Goal: Task Accomplishment & Management: Manage account settings

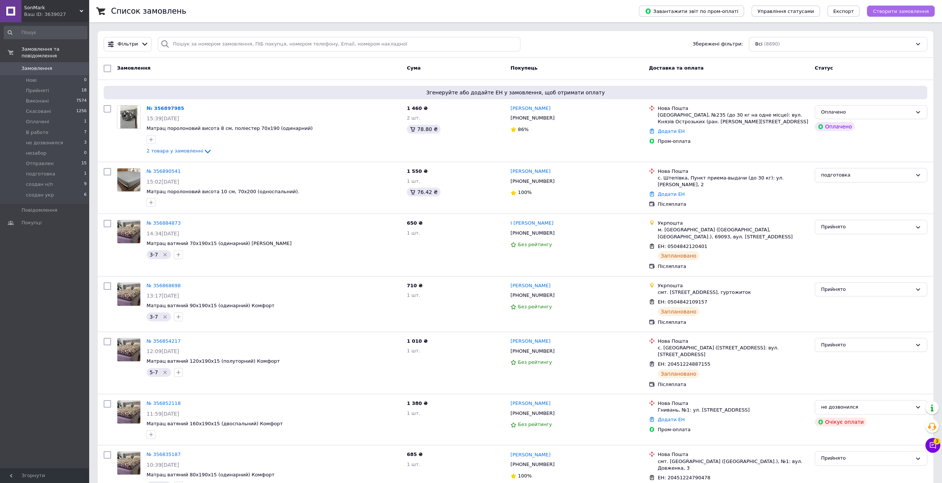
click at [887, 14] on button "Створити замовлення" at bounding box center [901, 11] width 68 height 11
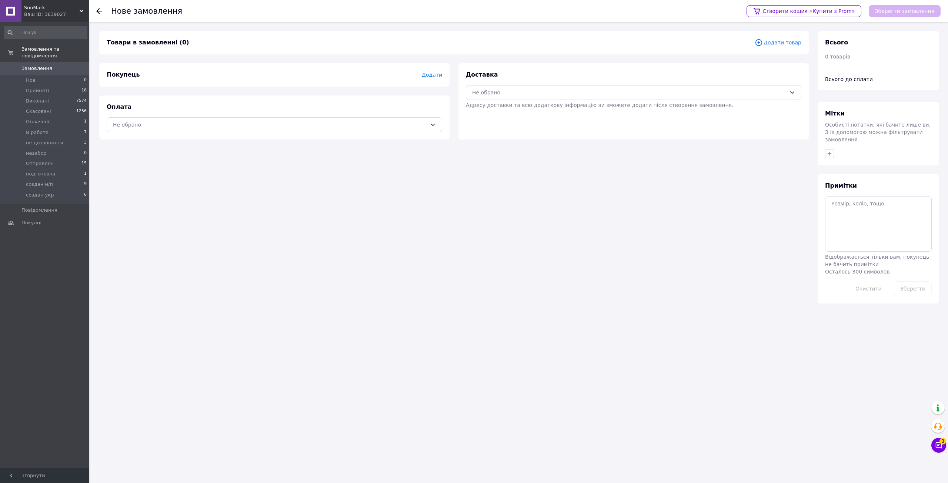
click at [783, 45] on span "Додати товар" at bounding box center [777, 42] width 47 height 8
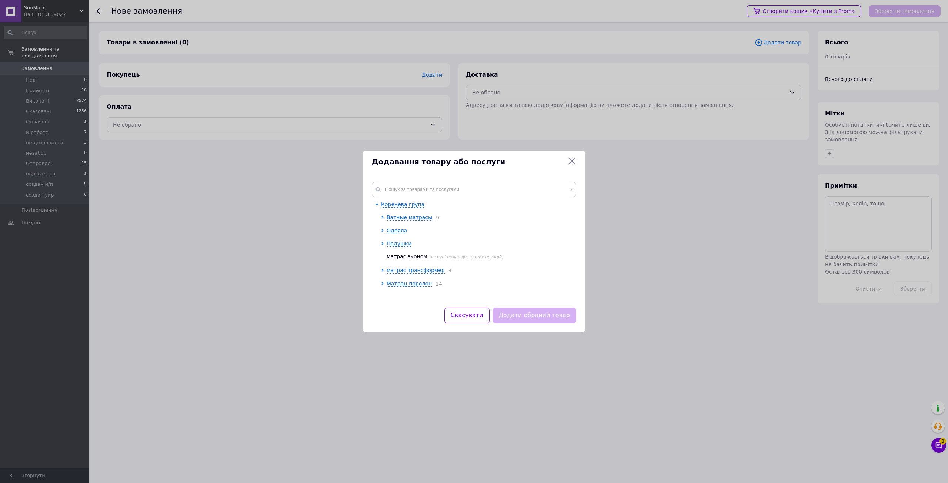
click at [402, 289] on div "Коренева група Ватные матрасы 9 Одеяла Подушки матрас эконом (в групі немає дос…" at bounding box center [474, 250] width 204 height 98
click at [402, 286] on span "Матрац поролон" at bounding box center [408, 284] width 45 height 6
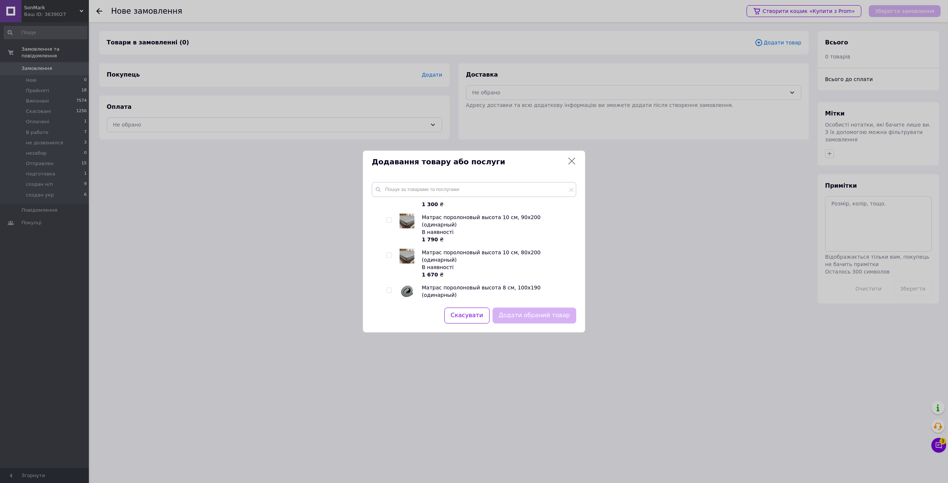
scroll to position [222, 0]
click at [390, 286] on input "checkbox" at bounding box center [388, 288] width 5 height 5
checkbox input "true"
drag, startPoint x: 529, startPoint y: 317, endPoint x: 522, endPoint y: 311, distance: 8.9
click at [529, 317] on button "Додати обраний товар" at bounding box center [534, 316] width 84 height 16
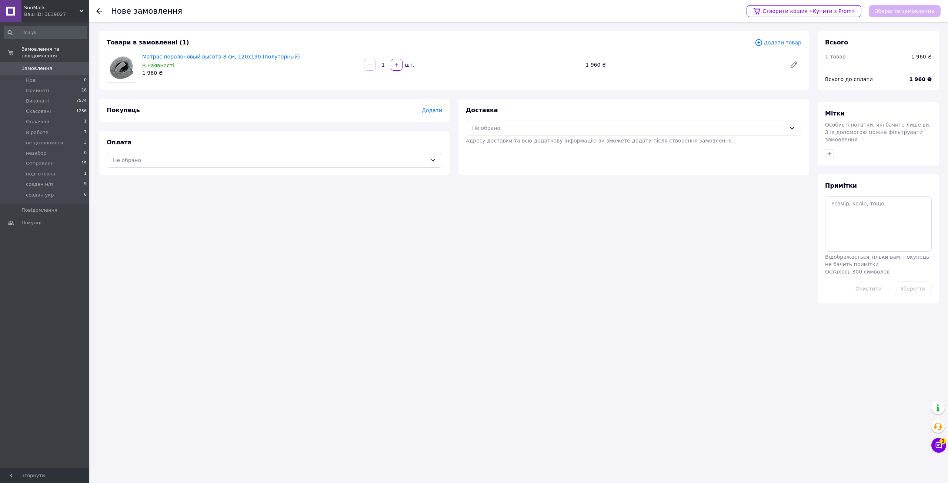
click at [427, 111] on span "Додати" at bounding box center [432, 110] width 20 height 6
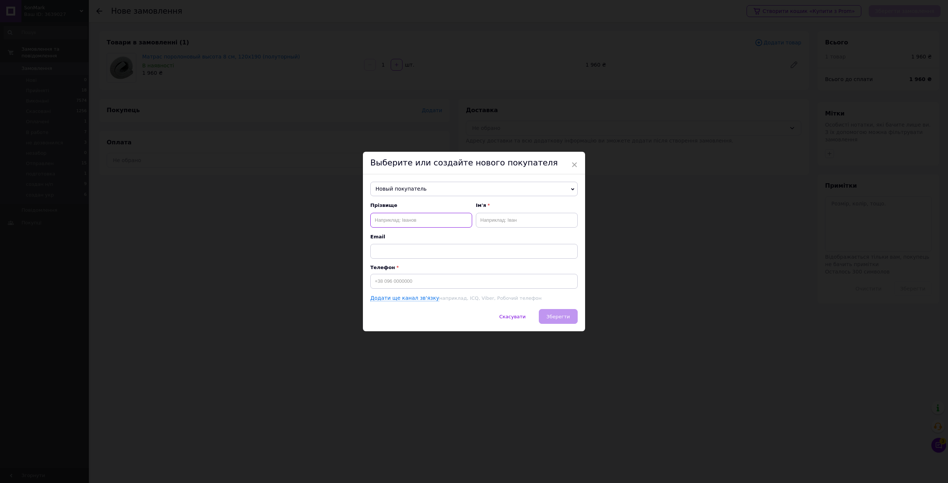
click at [405, 220] on input "text" at bounding box center [421, 220] width 102 height 15
paste input "Іващенко Галина"
drag, startPoint x: 410, startPoint y: 221, endPoint x: 395, endPoint y: 219, distance: 14.9
click at [395, 219] on input "Іващенко Галина" at bounding box center [421, 220] width 102 height 15
type input "Іващенко"
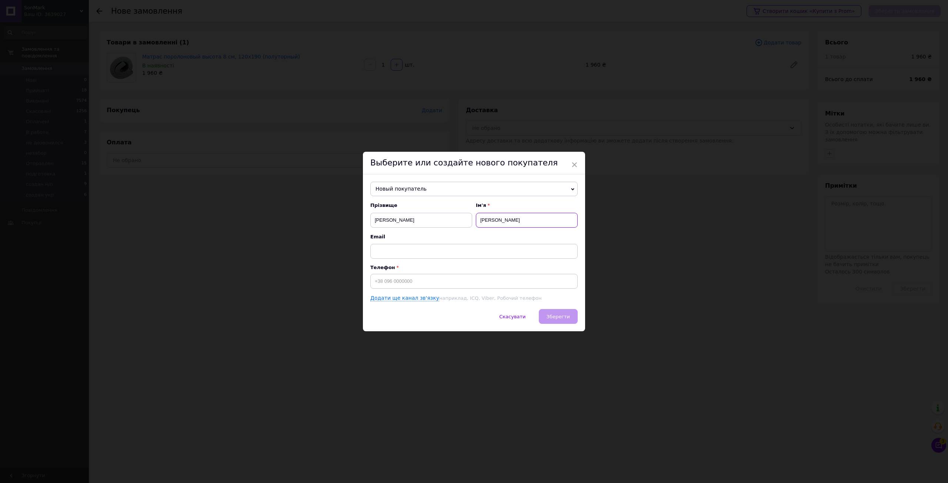
type input "Галина"
click at [397, 219] on input "Іващенко" at bounding box center [421, 220] width 102 height 15
type input "Іващенко"
click at [402, 282] on input at bounding box center [473, 281] width 207 height 15
paste input "+38 (099) 446"
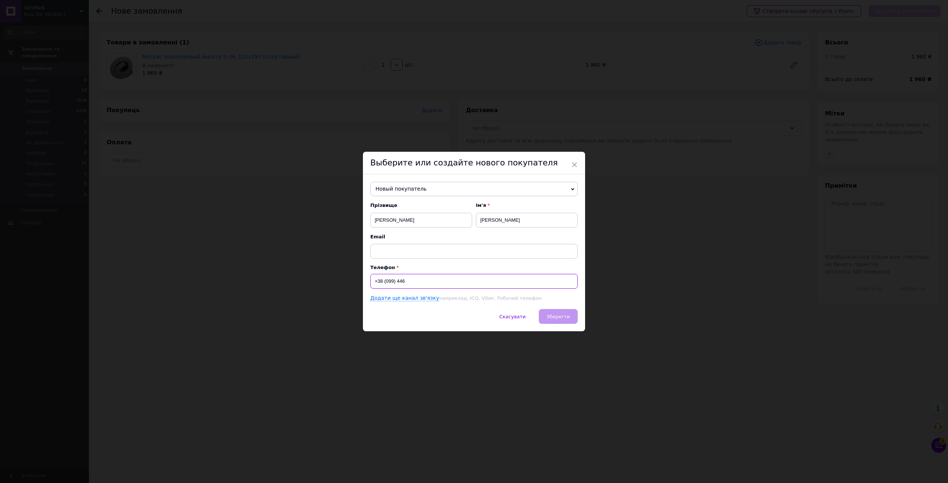
click at [398, 282] on input "+38 (099) 446" at bounding box center [473, 281] width 207 height 15
click at [395, 281] on input "+38 (099) 446" at bounding box center [473, 281] width 207 height 15
click at [392, 280] on input "+38 (099) 446" at bounding box center [473, 281] width 207 height 15
click at [393, 280] on input "+38 (099) 446" at bounding box center [473, 281] width 207 height 15
drag, startPoint x: 396, startPoint y: 281, endPoint x: 392, endPoint y: 281, distance: 3.7
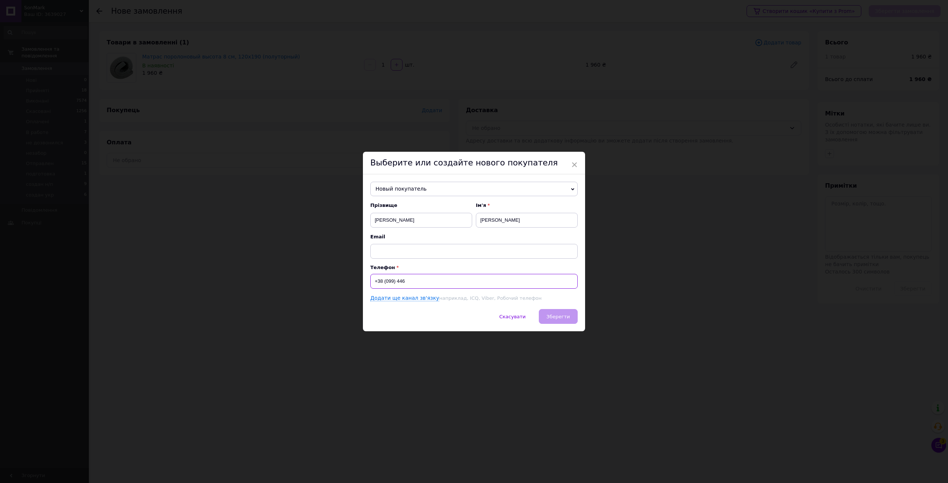
click at [392, 281] on input "+38 (099) 446" at bounding box center [473, 281] width 207 height 15
click at [385, 280] on input "+38 (099446" at bounding box center [473, 281] width 207 height 15
click at [401, 281] on input "+38099446" at bounding box center [473, 281] width 207 height 15
type input "+380994466107"
click at [559, 316] on span "Зберегти" at bounding box center [557, 317] width 23 height 6
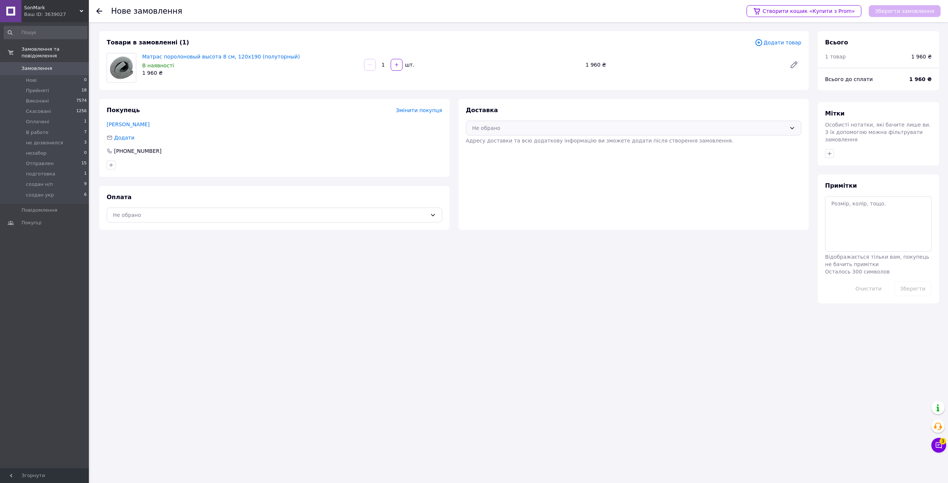
click at [490, 130] on div "Не обрано" at bounding box center [629, 128] width 314 height 8
click at [497, 171] on span "Укрпошта (платна)" at bounding box center [639, 171] width 312 height 7
click at [388, 222] on div "Оплата Не обрано" at bounding box center [274, 208] width 350 height 44
click at [374, 217] on div "Не обрано" at bounding box center [270, 215] width 314 height 8
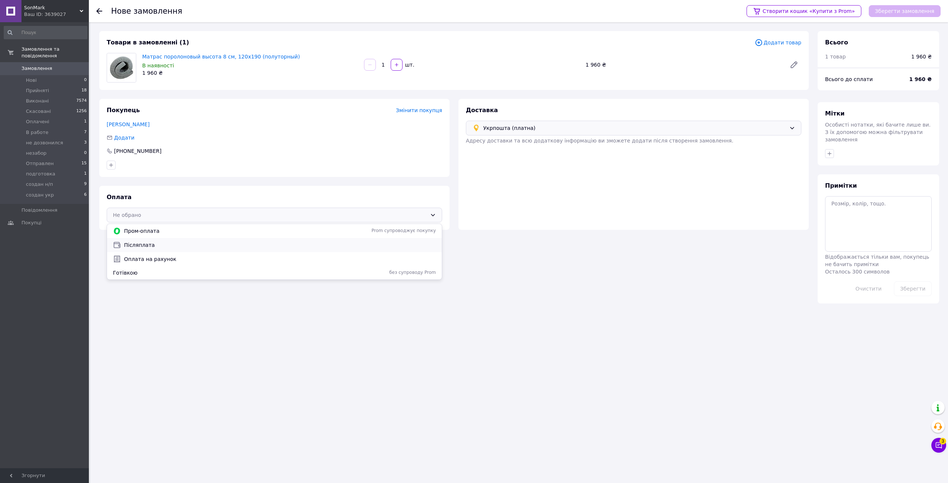
click at [267, 243] on span "Післяплата" at bounding box center [280, 244] width 312 height 7
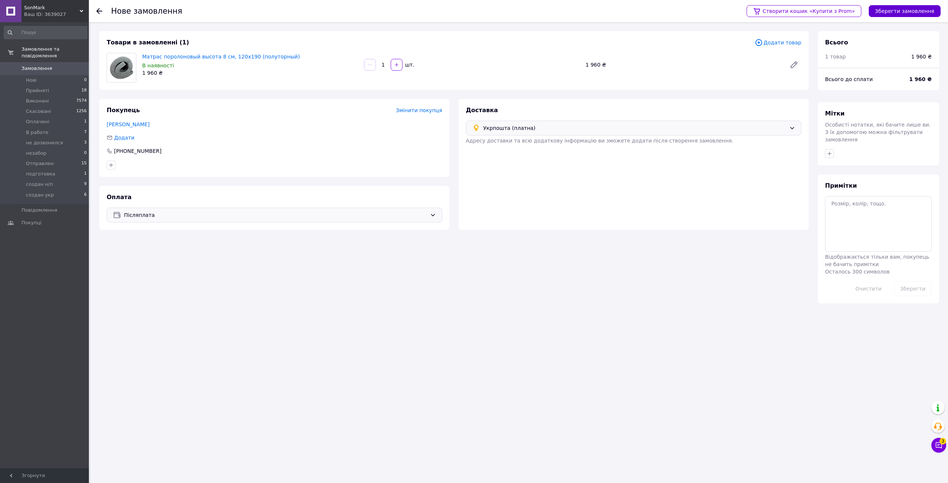
drag, startPoint x: 905, startPoint y: 12, endPoint x: 902, endPoint y: 14, distance: 3.9
click at [905, 12] on button "Зберегти замовлення" at bounding box center [904, 11] width 72 height 12
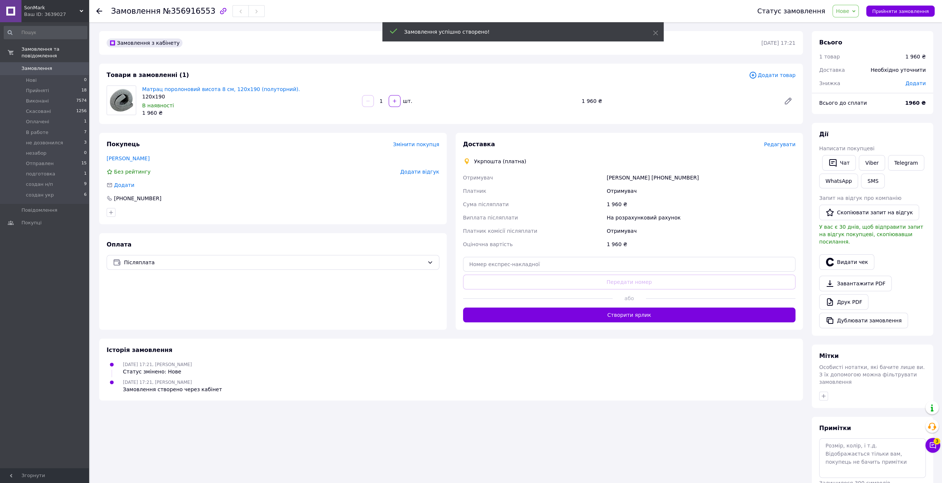
click at [785, 145] on span "Редагувати" at bounding box center [779, 144] width 31 height 6
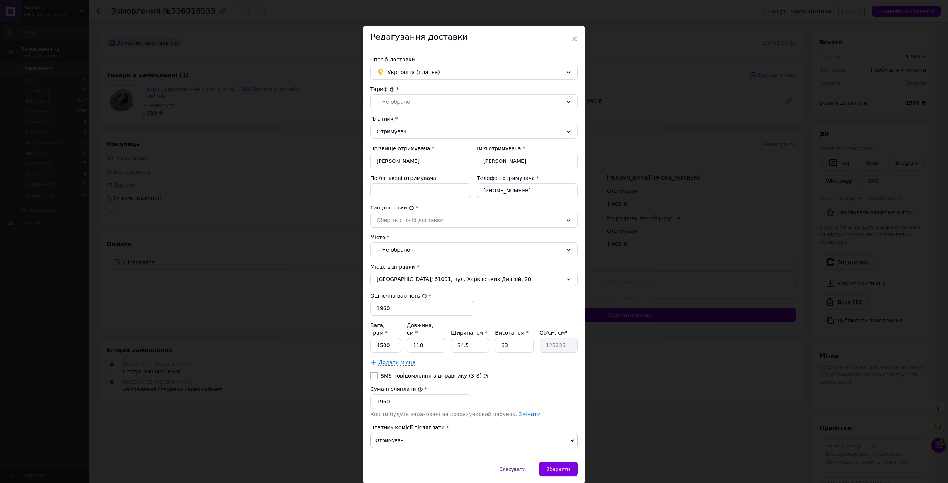
click at [405, 246] on div "-- Не обрано --" at bounding box center [473, 249] width 207 height 15
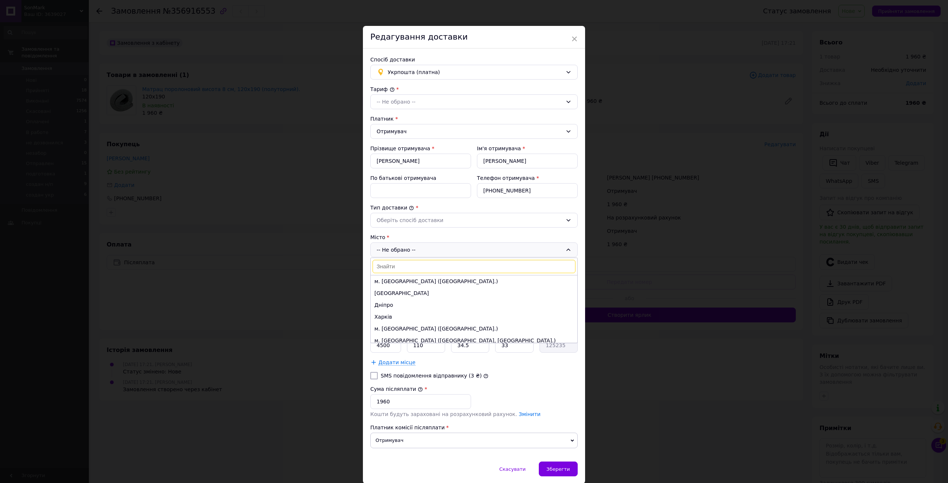
click at [405, 248] on div "-- Не обрано -- м. Київ (Київська обл.) Одеса Дніпро Харків м. Львів (Львівська…" at bounding box center [473, 249] width 207 height 15
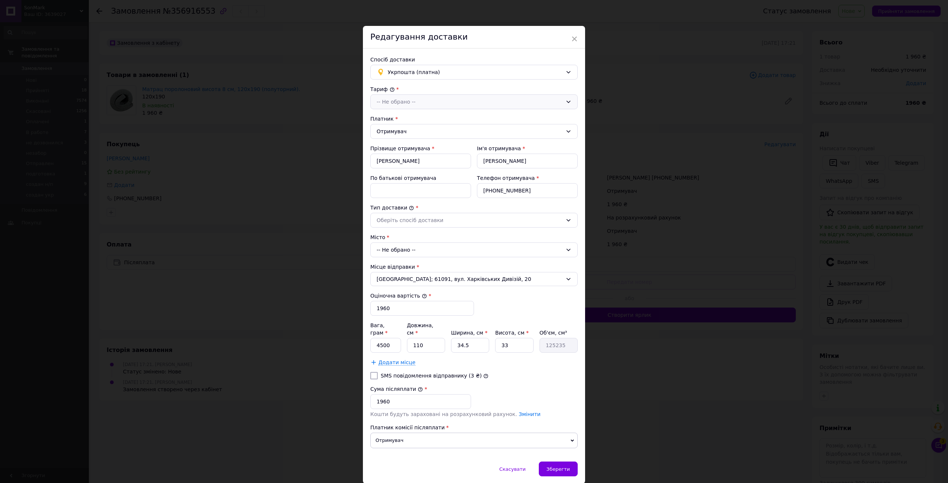
click at [415, 96] on div "-- Не обрано --" at bounding box center [473, 101] width 207 height 15
click at [416, 113] on li "Стандарт" at bounding box center [473, 118] width 207 height 14
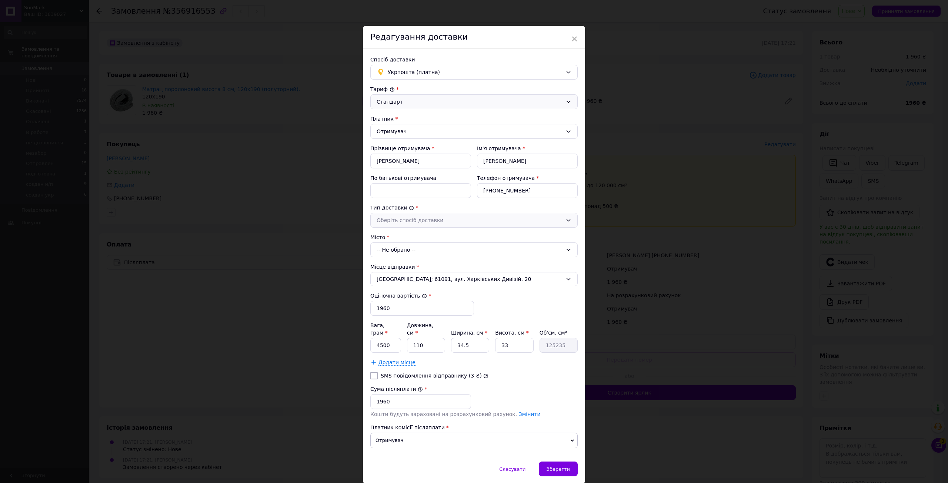
click at [400, 220] on div "Оберіть спосіб доставки" at bounding box center [469, 220] width 186 height 8
click at [402, 235] on li "Склад - склад" at bounding box center [473, 236] width 207 height 14
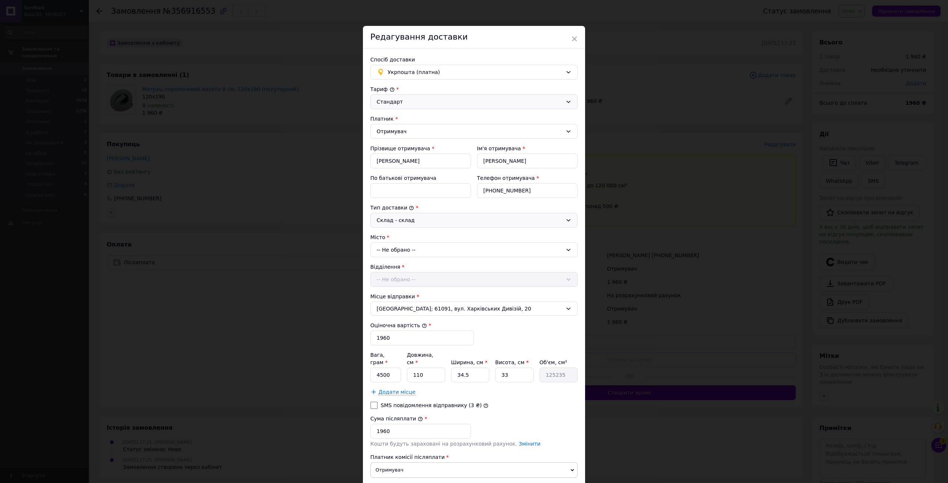
click at [401, 249] on div "-- Не обрано --" at bounding box center [473, 249] width 207 height 15
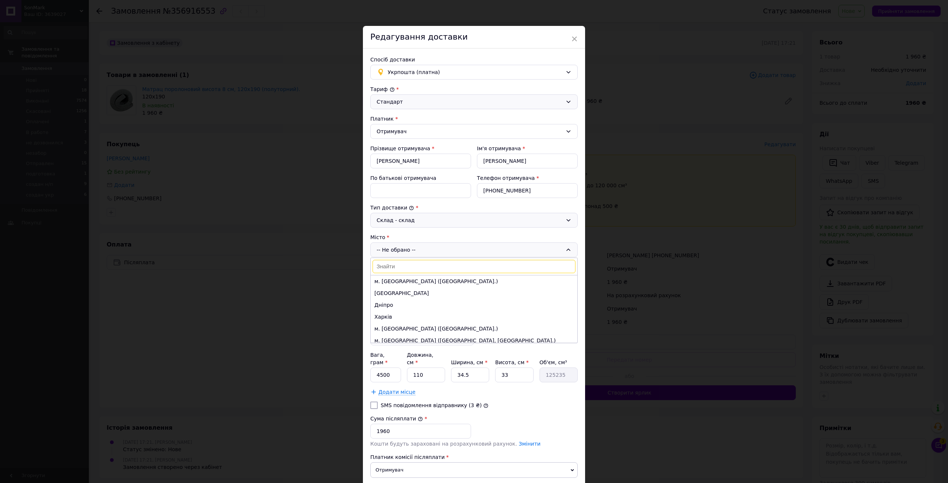
click at [401, 249] on div "-- Не обрано -- м. Київ (Київська обл.) Одеса Дніпро Харків м. Львів (Львівська…" at bounding box center [473, 249] width 207 height 15
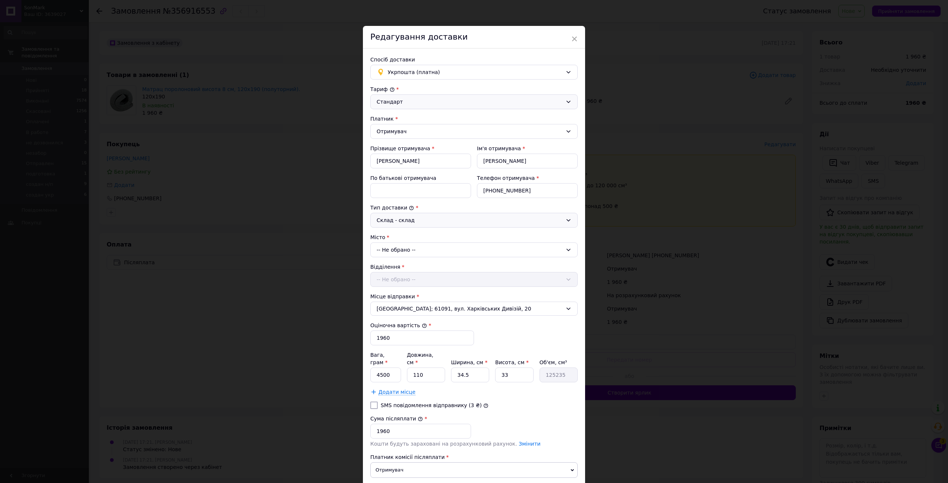
click at [399, 274] on div "Відділення -- Не обрано --" at bounding box center [473, 275] width 207 height 24
click at [399, 278] on div "Відділення -- Не обрано --" at bounding box center [473, 275] width 207 height 24
click at [400, 248] on div "-- Не обрано --" at bounding box center [473, 249] width 207 height 15
type input "мошни"
click at [419, 278] on li "с. Мошни" at bounding box center [473, 281] width 207 height 12
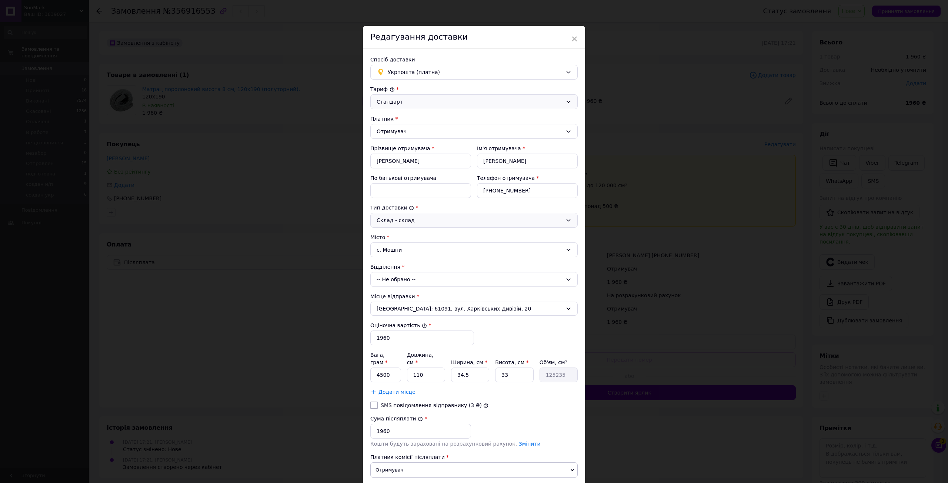
click at [398, 273] on div "-- Не обрано --" at bounding box center [473, 279] width 207 height 15
click at [422, 310] on li "19615, вул. Максима Преснякова, 13" at bounding box center [473, 311] width 207 height 12
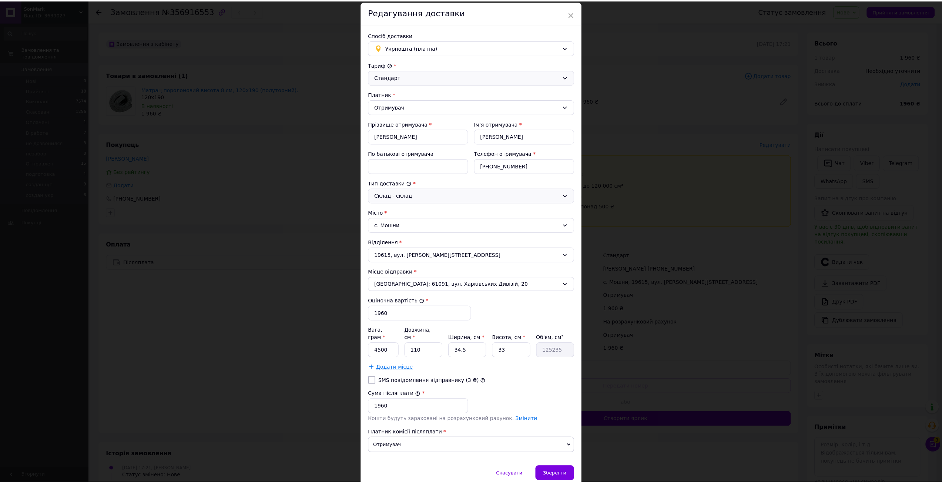
scroll to position [45, 0]
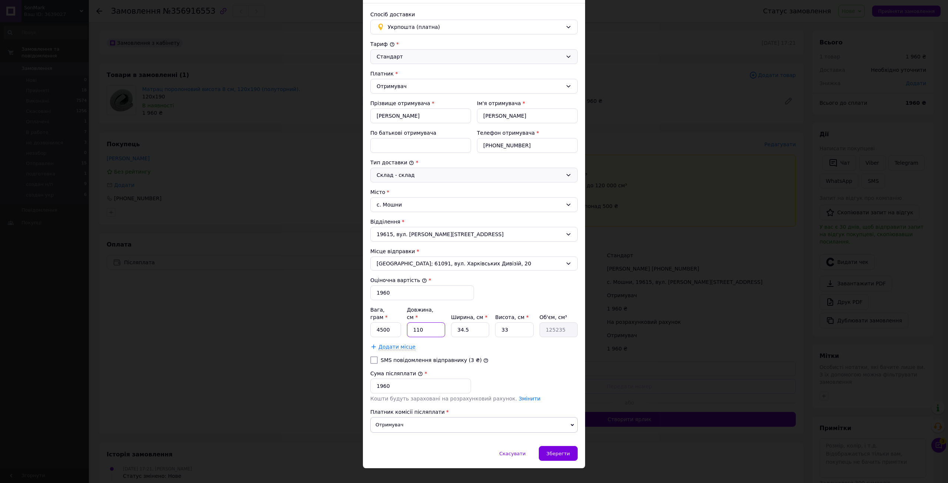
click at [417, 322] on input "110" at bounding box center [426, 329] width 38 height 15
type input "118"
type input "134343"
type input "118"
drag, startPoint x: 466, startPoint y: 322, endPoint x: 458, endPoint y: 321, distance: 7.5
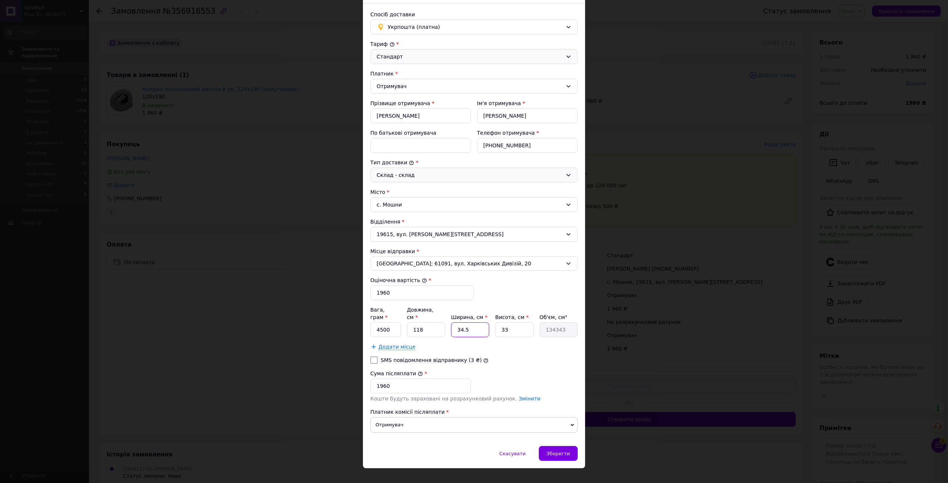
click at [458, 322] on input "34.5" at bounding box center [470, 329] width 38 height 15
type input "30"
type input "116820"
type input "30"
drag, startPoint x: 508, startPoint y: 318, endPoint x: 503, endPoint y: 318, distance: 5.2
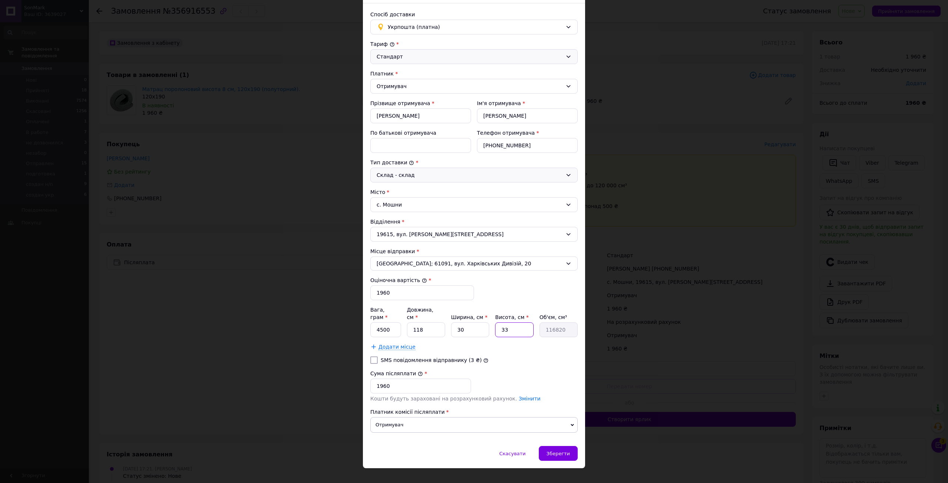
click at [503, 322] on input "33" at bounding box center [514, 329] width 38 height 15
type input "34"
type input "120360"
type input "34"
click at [554, 451] on span "Зберегти" at bounding box center [557, 454] width 23 height 6
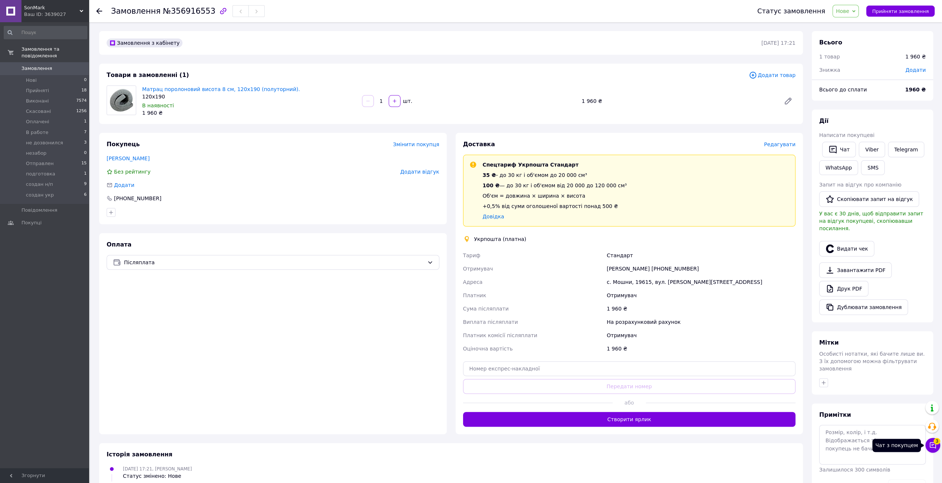
click at [937, 447] on button "Чат з покупцем 3" at bounding box center [932, 445] width 15 height 15
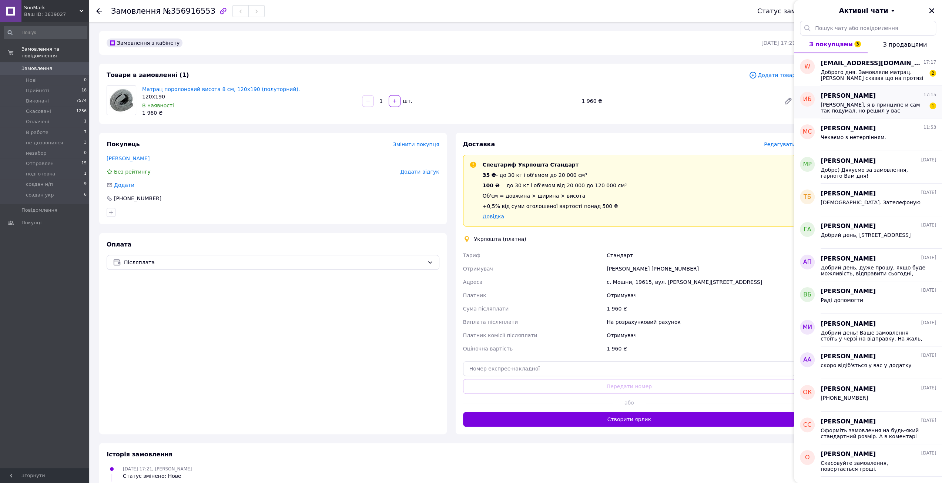
click at [875, 108] on span "[PERSON_NAME], я в принципе и сам так подумал, но решил у вас уточнить." at bounding box center [873, 108] width 105 height 12
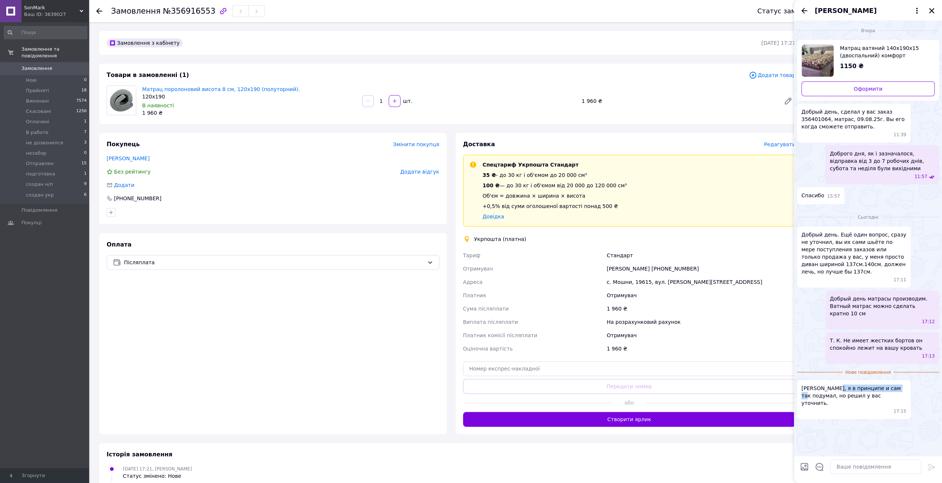
drag, startPoint x: 831, startPoint y: 382, endPoint x: 832, endPoint y: 385, distance: 3.8
click at [886, 385] on span "[PERSON_NAME], я в принципе и сам так подумал, но решил у вас уточнить." at bounding box center [853, 396] width 105 height 22
drag, startPoint x: 804, startPoint y: 388, endPoint x: 859, endPoint y: 387, distance: 55.5
click at [859, 387] on span "[PERSON_NAME], я в принципе и сам так подумал, но решил у вас уточнить." at bounding box center [853, 396] width 105 height 22
click at [870, 392] on span "[PERSON_NAME], я в принципе и сам так подумал, но решил у вас уточнить." at bounding box center [853, 396] width 105 height 22
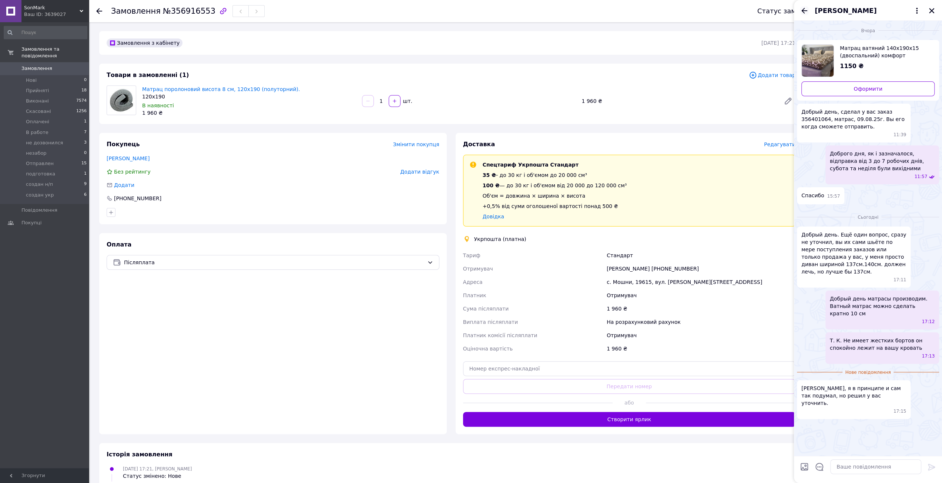
click at [805, 13] on icon "Назад" at bounding box center [804, 10] width 9 height 9
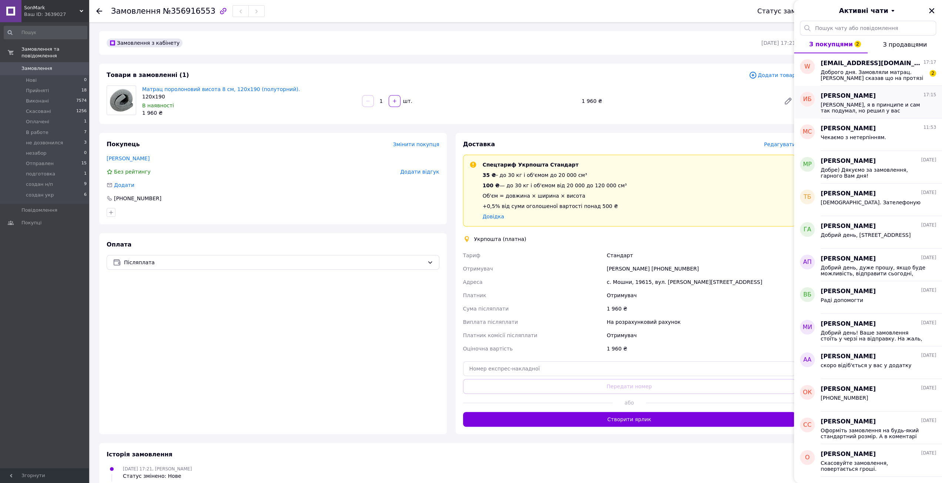
drag, startPoint x: 903, startPoint y: 80, endPoint x: 922, endPoint y: 106, distance: 32.1
click at [922, 106] on span "[PERSON_NAME], я в принципе и сам так подумал, но решил у вас уточнить." at bounding box center [873, 108] width 105 height 12
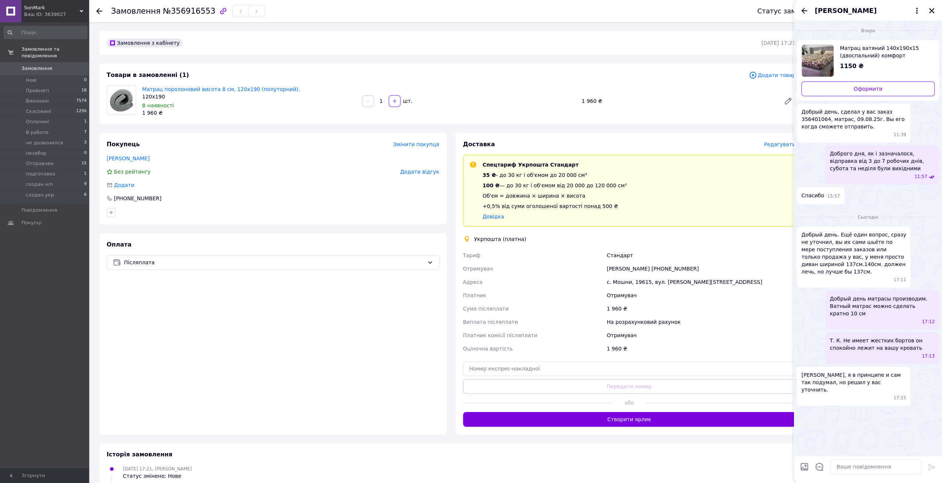
click at [803, 11] on icon "Назад" at bounding box center [804, 11] width 6 height 6
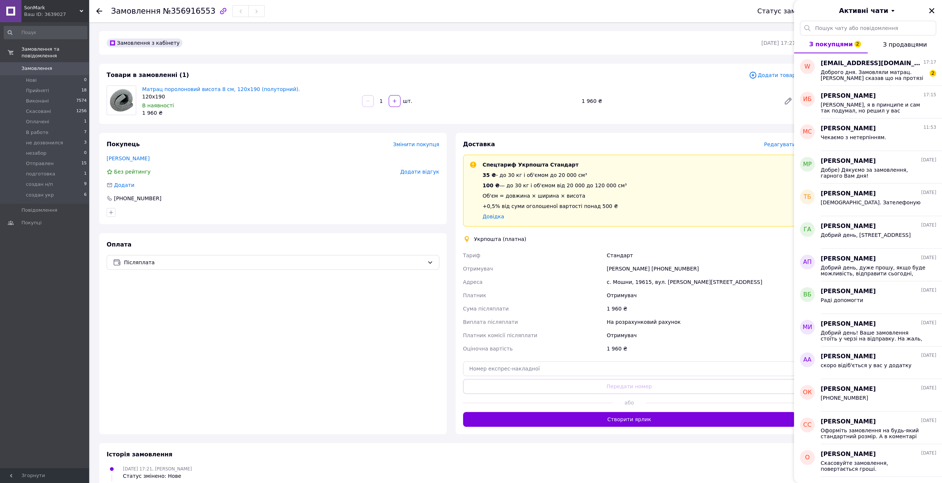
click at [899, 45] on span "З продавцями" at bounding box center [905, 44] width 44 height 7
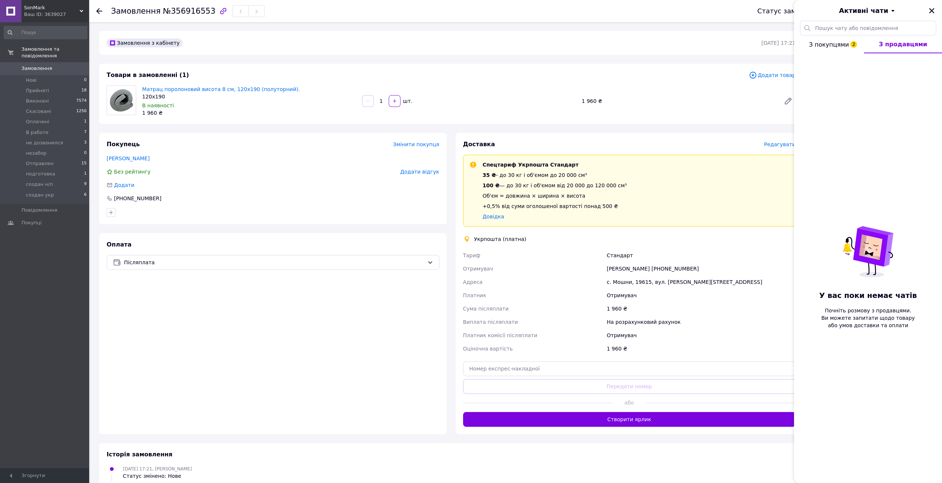
click at [835, 43] on span "З покупцями 2" at bounding box center [829, 44] width 40 height 7
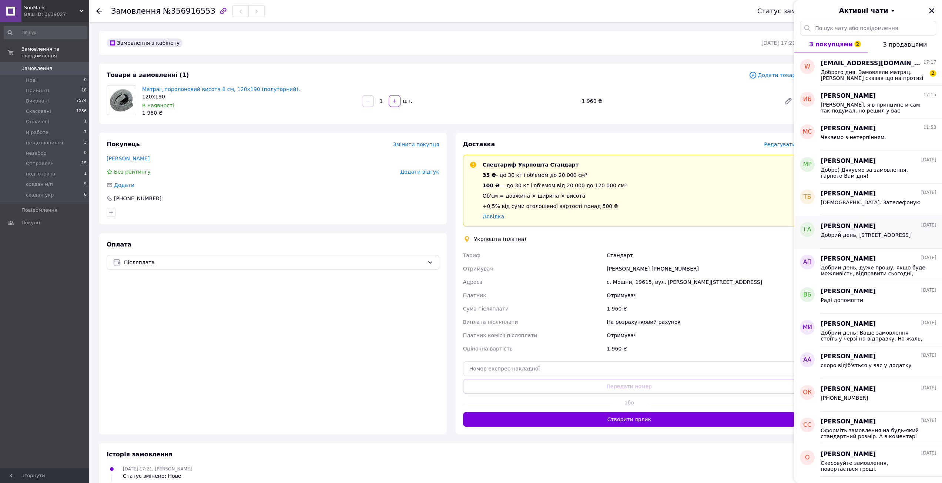
click at [898, 233] on span "Добрий день, [STREET_ADDRESS]" at bounding box center [866, 235] width 90 height 6
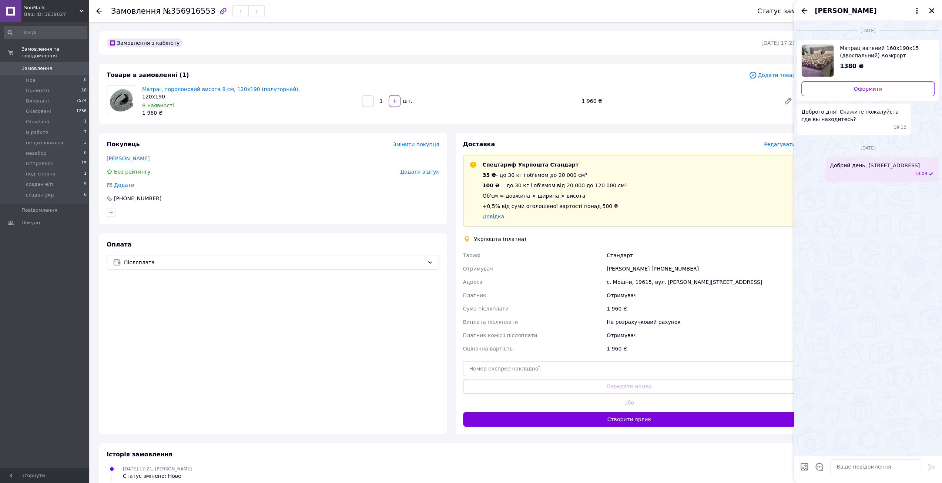
click at [804, 13] on icon "Назад" at bounding box center [804, 11] width 6 height 6
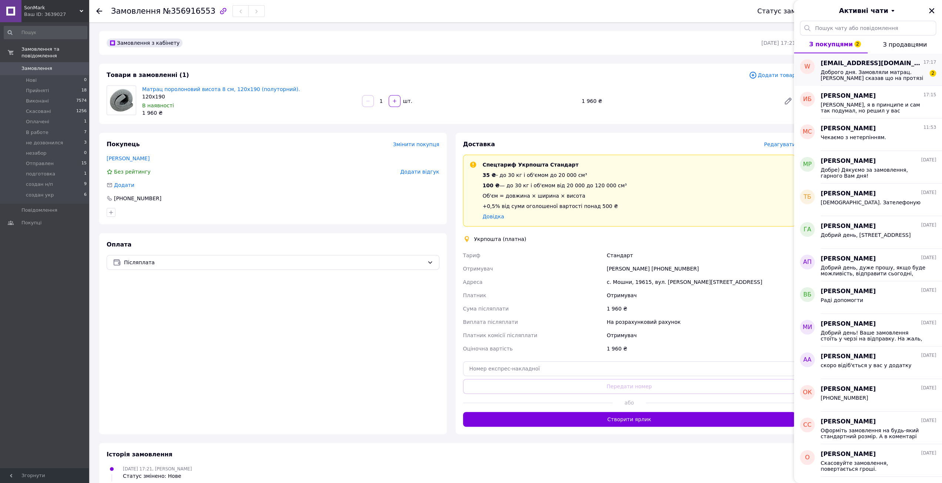
click at [868, 81] on div "wlada.11102002@gmail.com 17:17 Доброго дня. Замовляли матрац. Менеджер сказав щ…" at bounding box center [881, 69] width 121 height 33
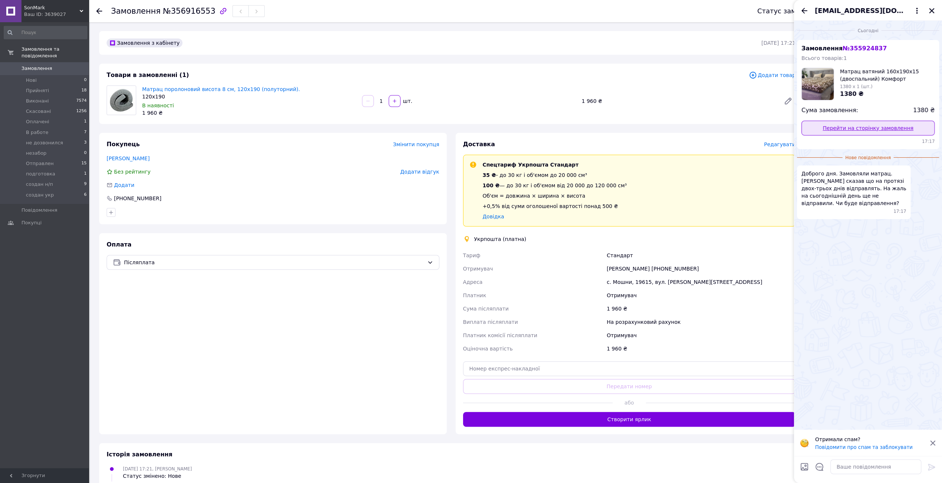
click at [865, 127] on link "Перейти на сторінку замовлення" at bounding box center [867, 128] width 133 height 15
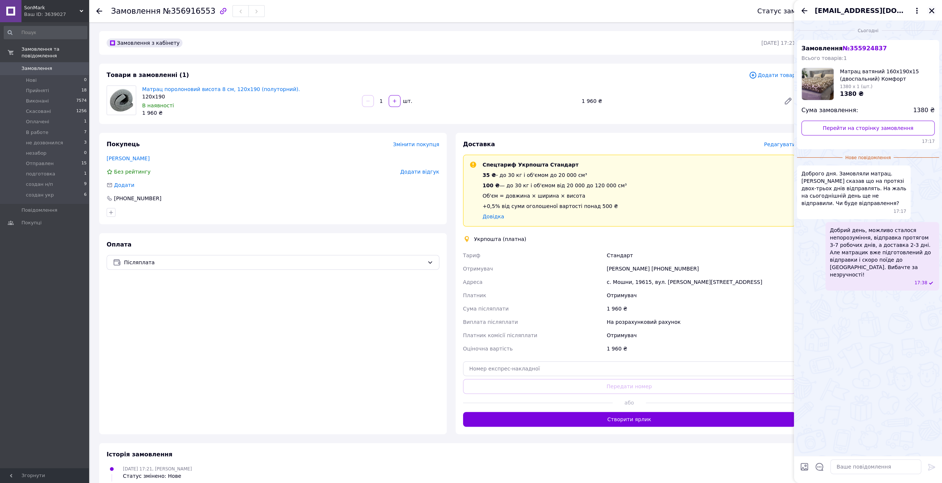
click at [929, 11] on icon "Закрити" at bounding box center [931, 10] width 7 height 7
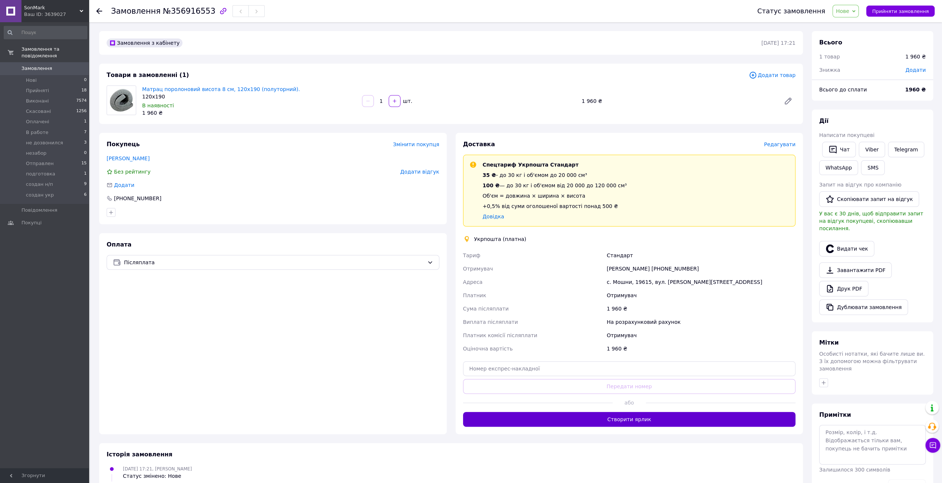
click at [625, 413] on button "Створити ярлик" at bounding box center [629, 419] width 333 height 15
click at [854, 16] on span "Нове" at bounding box center [845, 11] width 26 height 13
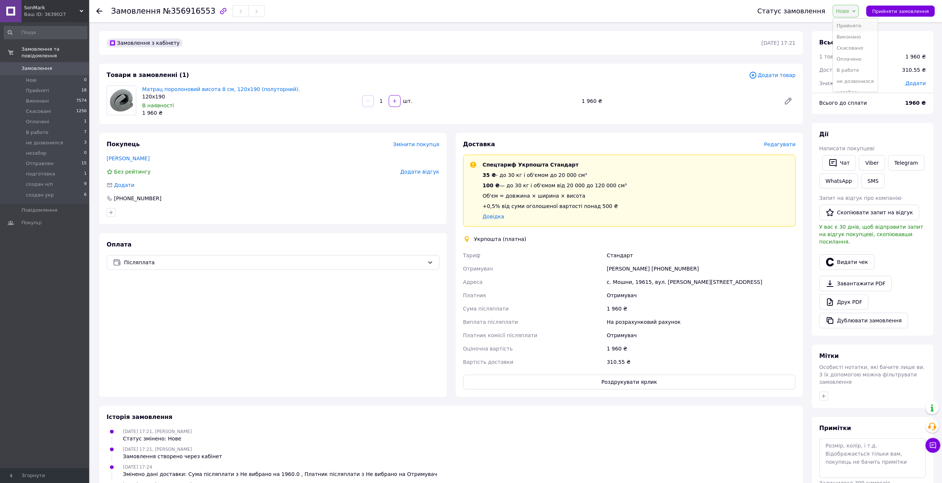
click at [854, 23] on li "Прийнято" at bounding box center [855, 25] width 44 height 11
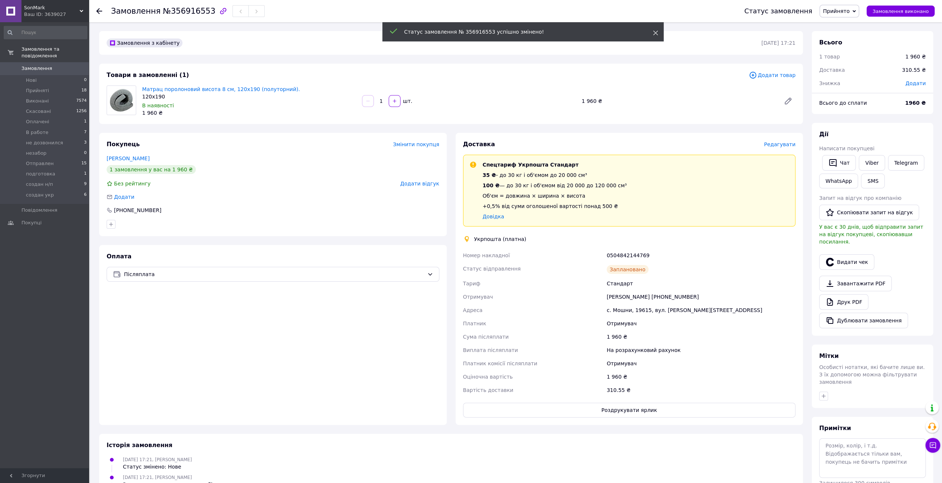
click at [655, 35] on icon at bounding box center [655, 32] width 5 height 5
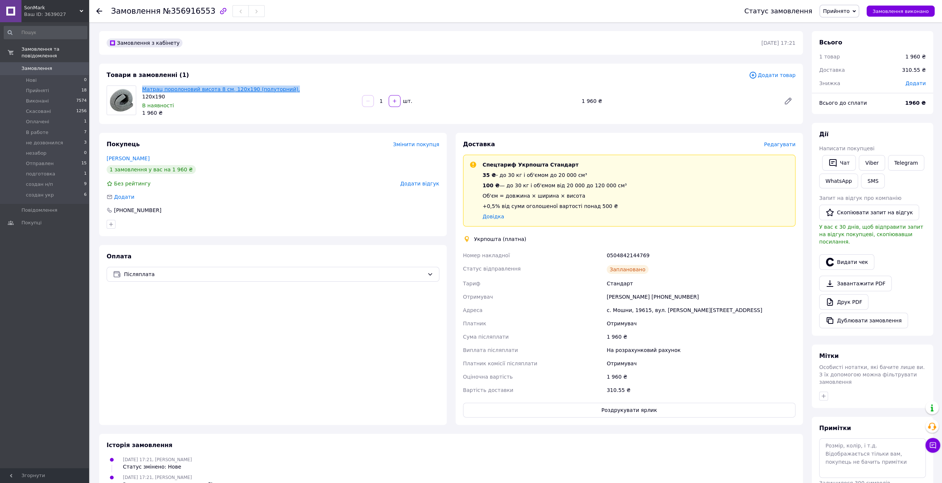
drag, startPoint x: 141, startPoint y: 89, endPoint x: 279, endPoint y: 89, distance: 138.1
click at [279, 89] on div "Матрац поролоновий висота 8 см, 120х190 (полуторний). 120х190 В наявності 1 960…" at bounding box center [249, 101] width 220 height 34
copy link "Матрац поролоновий висота 8 см, 120х190 (полуторний)."
drag, startPoint x: 166, startPoint y: 12, endPoint x: 201, endPoint y: 11, distance: 35.2
click at [201, 11] on span "№356916553" at bounding box center [189, 11] width 53 height 9
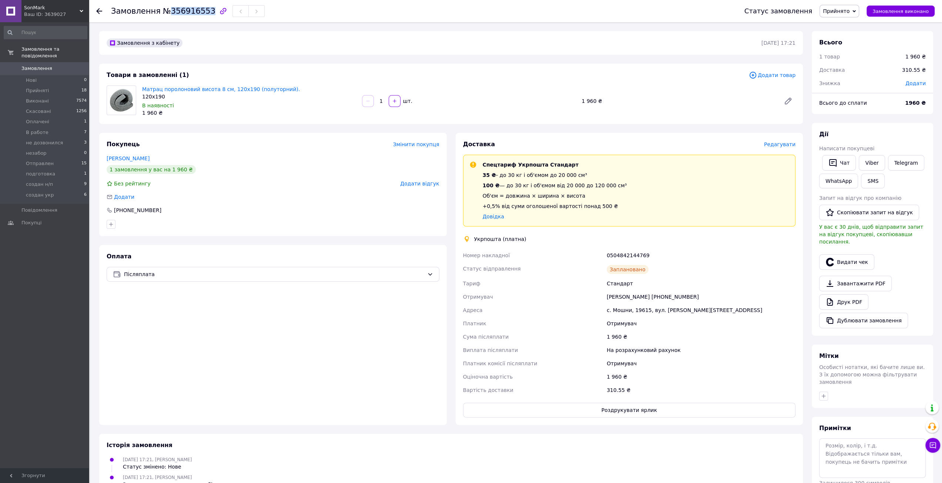
copy span "356916553"
drag, startPoint x: 104, startPoint y: 157, endPoint x: 158, endPoint y: 163, distance: 54.4
click at [158, 163] on div "Покупець Змінити покупця Іващенко Галина 1 замовлення у вас на 1 960 ₴ Без рейт…" at bounding box center [273, 184] width 348 height 103
copy link "Іващенко Галина"
click at [326, 215] on div "Покупець Змінити покупця Іващенко Галина 1 замовлення у вас на 1 960 ₴ Без рейт…" at bounding box center [273, 184] width 348 height 103
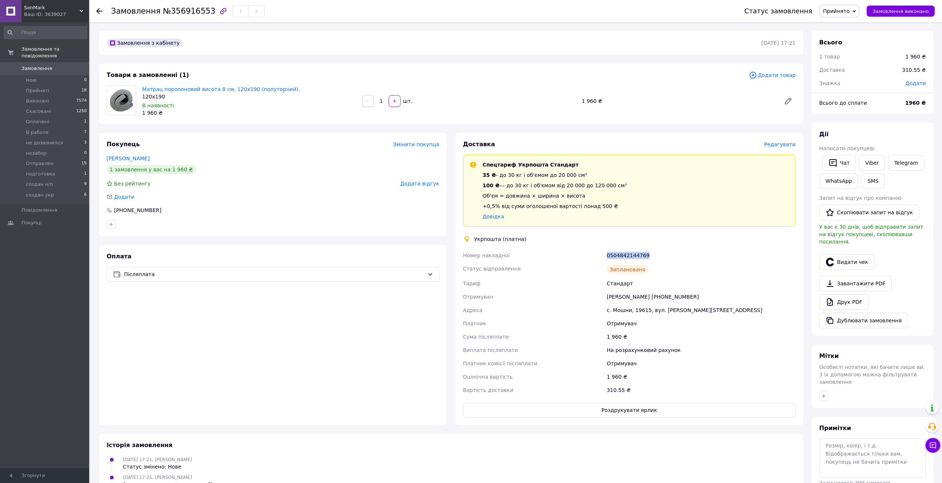
drag, startPoint x: 606, startPoint y: 257, endPoint x: 642, endPoint y: 256, distance: 35.5
click at [642, 256] on div "0504842144769" at bounding box center [701, 255] width 192 height 13
copy div "0504842144769"
click at [217, 72] on div "Товари в замовленні (1)" at bounding box center [428, 75] width 642 height 9
click at [99, 10] on icon at bounding box center [99, 11] width 6 height 6
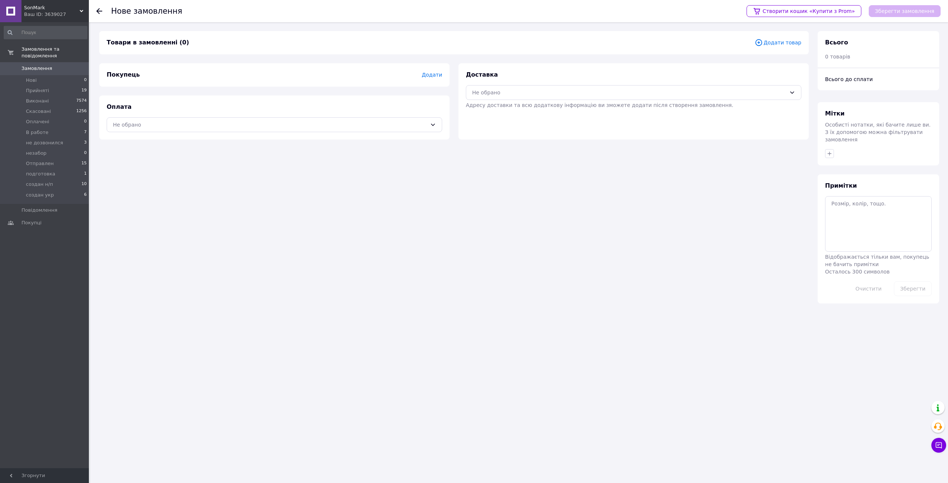
click at [54, 65] on span "Замовлення" at bounding box center [44, 68] width 47 height 7
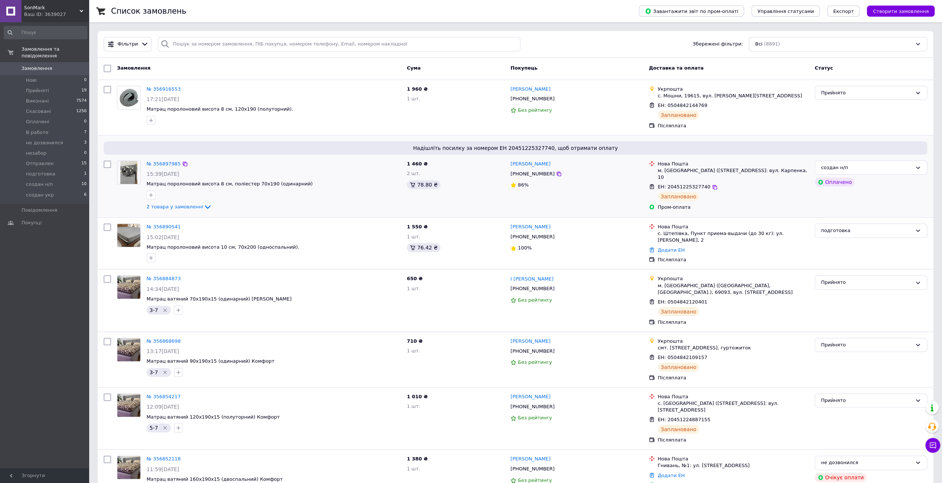
scroll to position [37, 0]
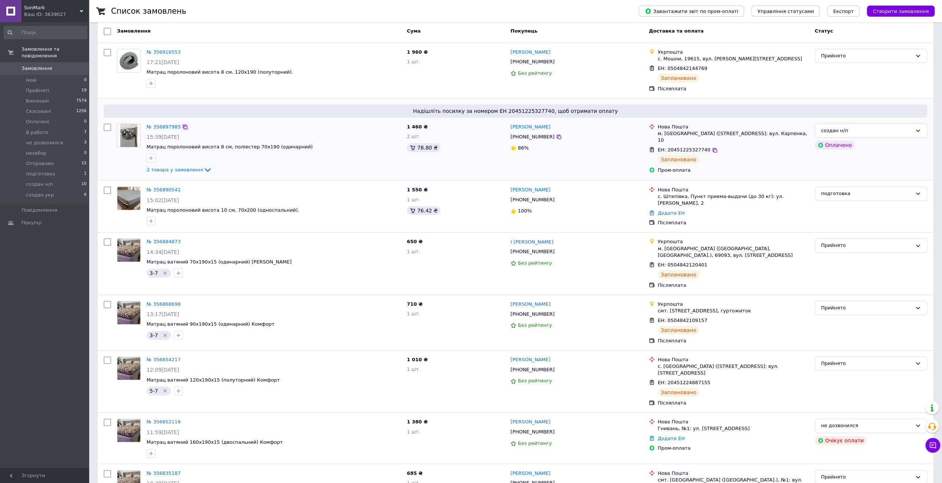
click at [182, 127] on icon at bounding box center [185, 127] width 6 height 6
drag, startPoint x: 507, startPoint y: 127, endPoint x: 552, endPoint y: 127, distance: 44.8
click at [552, 127] on div "Галина Черкасова +380673629198 86%" at bounding box center [576, 149] width 138 height 57
copy link "Галина Черкасова"
drag, startPoint x: 145, startPoint y: 145, endPoint x: 292, endPoint y: 148, distance: 147.3
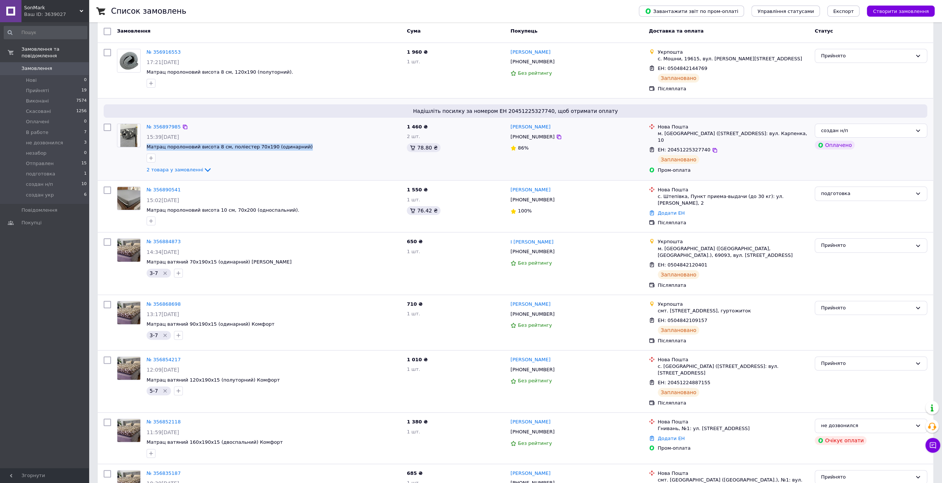
click at [292, 148] on div "№ 356897985 15:39, 12.08.2025 Матрац поролоновий висота 8 см, поліестер 70х190 …" at bounding box center [274, 149] width 260 height 57
copy span "Матрац поролоновий висота 8 см, поліестер 70х190 (одинарний)"
click at [203, 169] on icon at bounding box center [207, 169] width 9 height 9
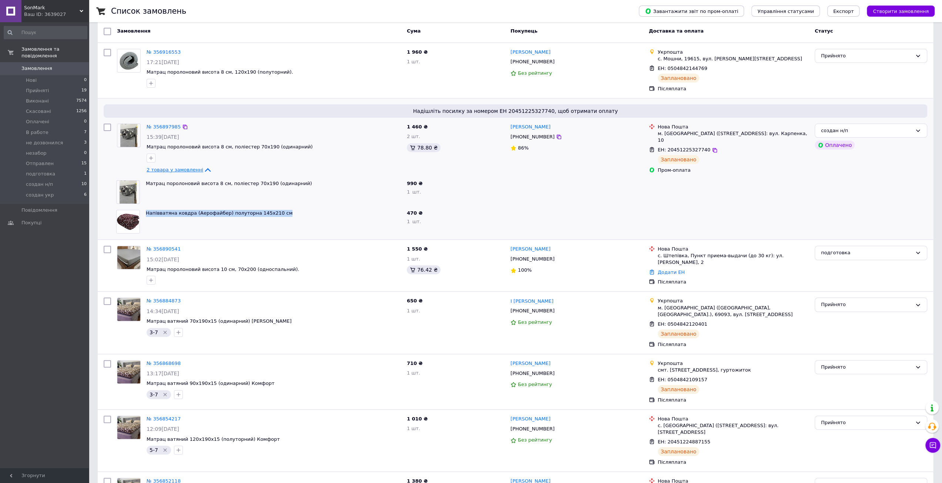
drag, startPoint x: 145, startPoint y: 214, endPoint x: 279, endPoint y: 215, distance: 133.6
click at [279, 215] on div "Напівватяна ковдра (Аерофайбер) полуторна 145х210 см" at bounding box center [273, 222] width 261 height 30
copy link "Напівватяна ковдра (Аерофайбер) полуторна 145х210 см"
click at [712, 148] on icon at bounding box center [714, 150] width 4 height 4
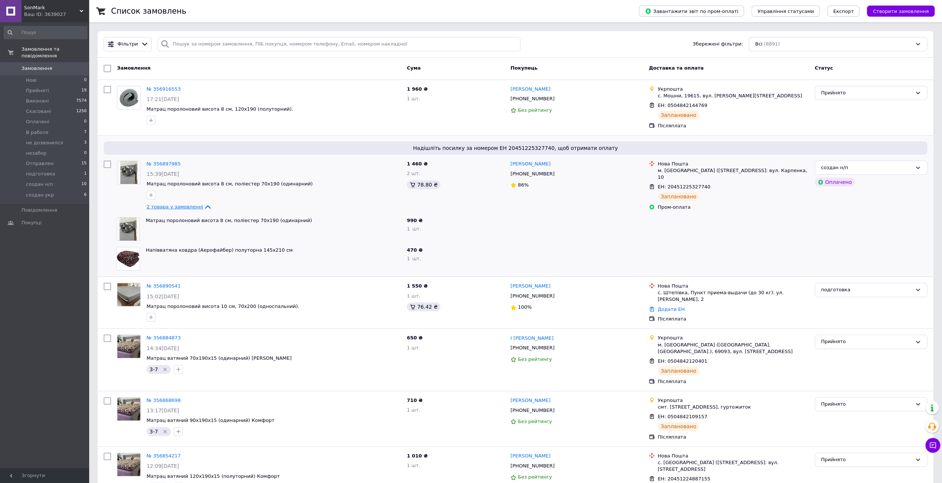
click at [190, 206] on span "2 товара у замовленні" at bounding box center [175, 207] width 57 height 6
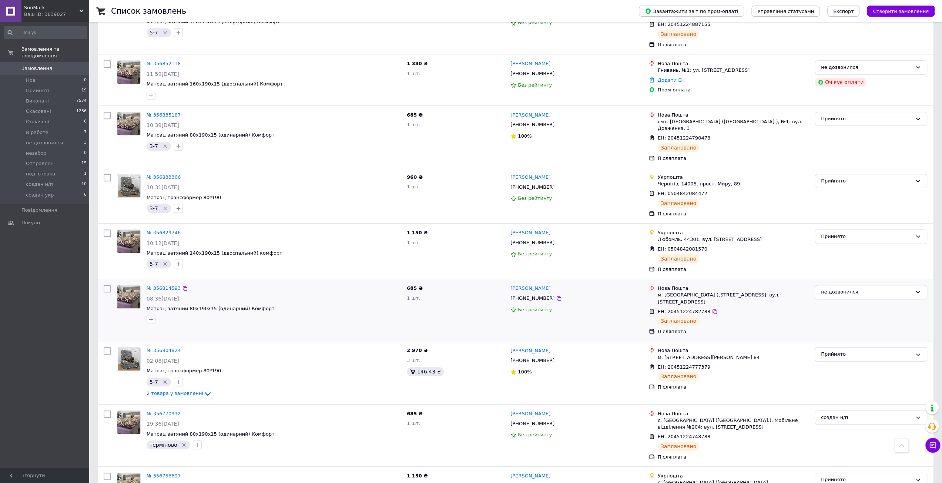
scroll to position [407, 0]
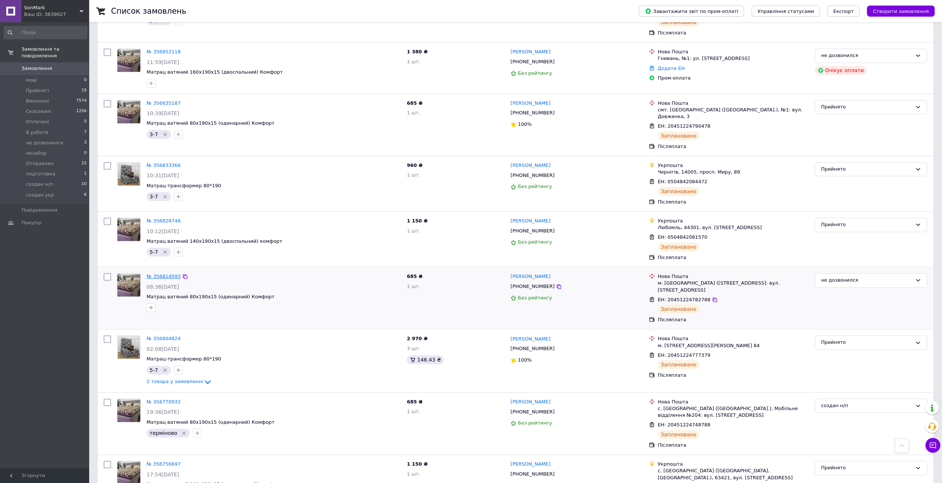
click at [169, 274] on link "№ 356814593" at bounding box center [164, 277] width 34 height 6
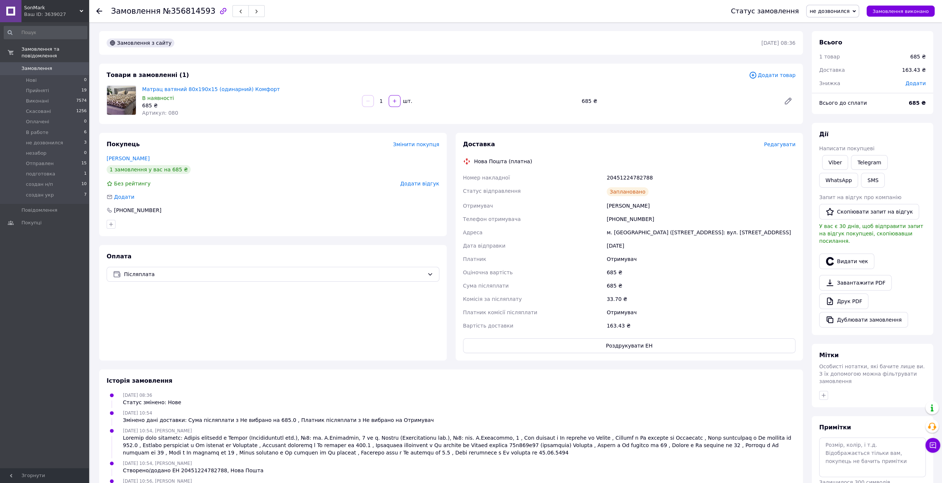
scroll to position [26, 0]
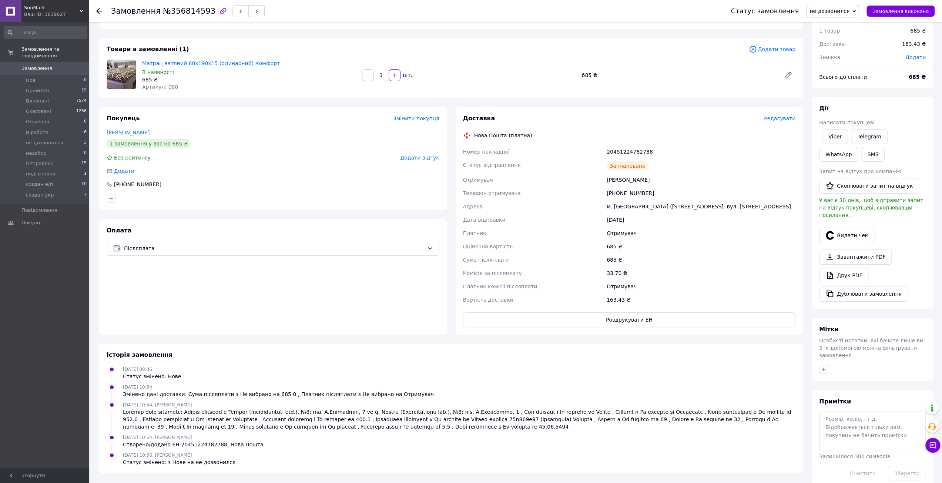
drag, startPoint x: 627, startPoint y: 301, endPoint x: 630, endPoint y: 296, distance: 5.3
click at [630, 296] on div "163.43 ₴" at bounding box center [701, 299] width 192 height 13
click at [453, 260] on div "Доставка Редагувати Нова Пошта (платна) Номер накладної 20451224782788 Статус в…" at bounding box center [629, 221] width 356 height 228
click at [96, 9] on div "Замовлення №356814593 Статус замовлення не дозвонился Прийнято Виконано Скасова…" at bounding box center [515, 11] width 853 height 22
click at [103, 15] on div at bounding box center [103, 11] width 15 height 22
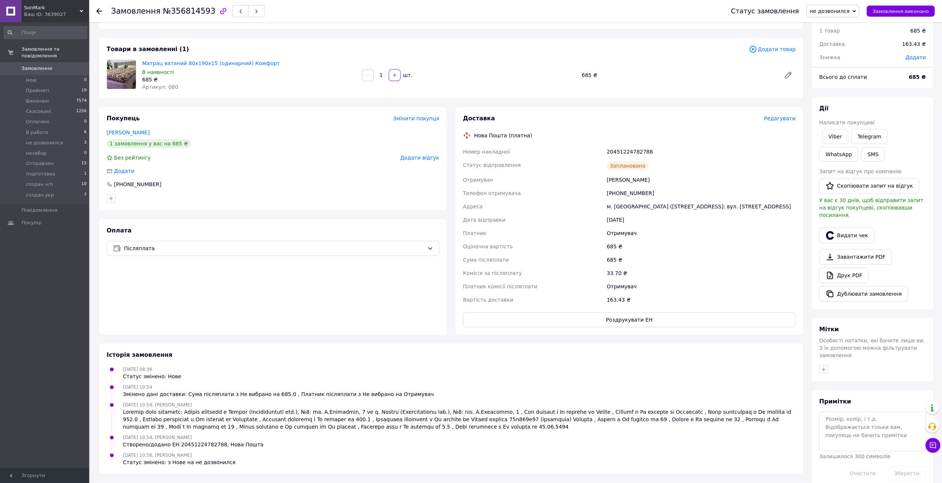
click at [99, 10] on icon at bounding box center [99, 11] width 6 height 6
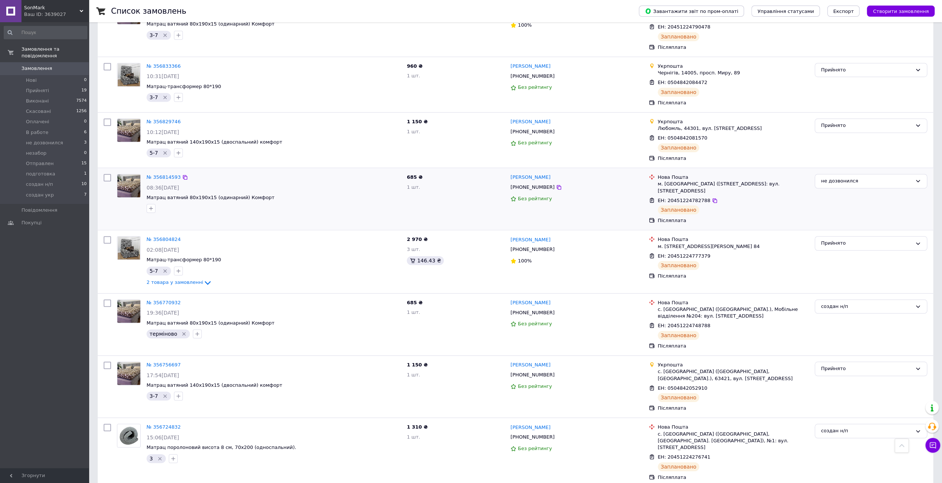
scroll to position [518, 0]
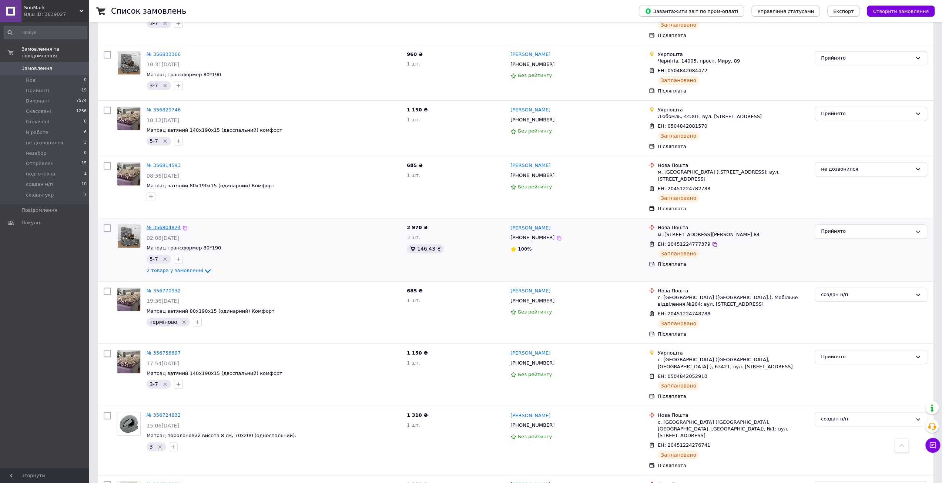
click at [156, 225] on link "№ 356804824" at bounding box center [164, 228] width 34 height 6
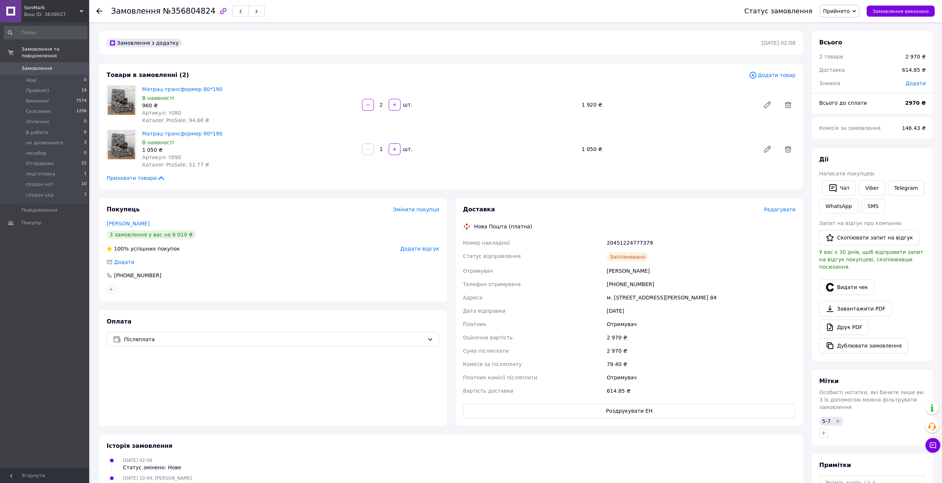
click at [103, 13] on div at bounding box center [103, 11] width 15 height 22
click at [100, 12] on icon at bounding box center [99, 11] width 6 height 6
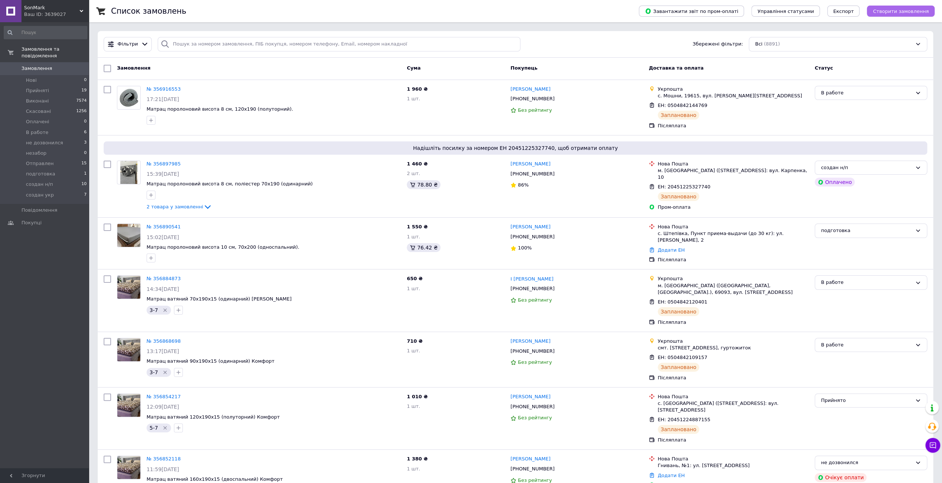
click at [916, 10] on span "Створити замовлення" at bounding box center [901, 12] width 56 height 6
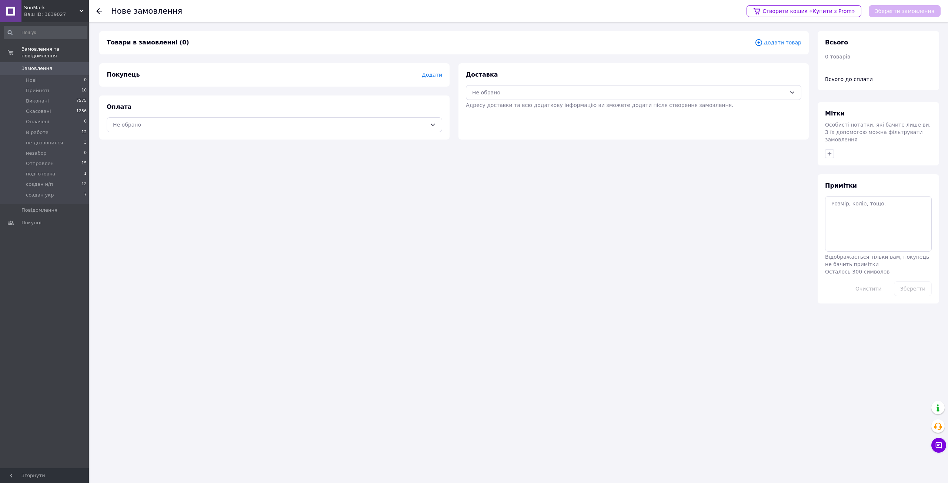
click at [781, 44] on span "Додати товар" at bounding box center [777, 42] width 47 height 8
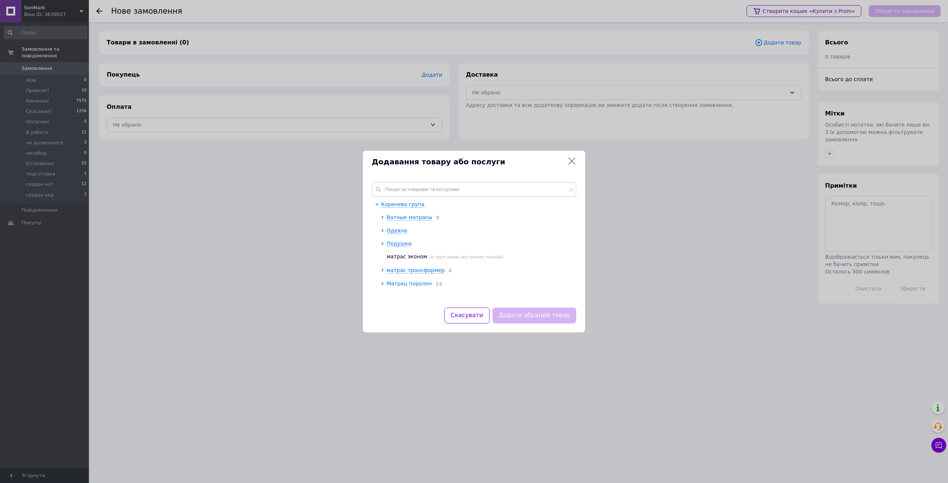
click at [415, 285] on span "Матрац поролон" at bounding box center [408, 284] width 45 height 6
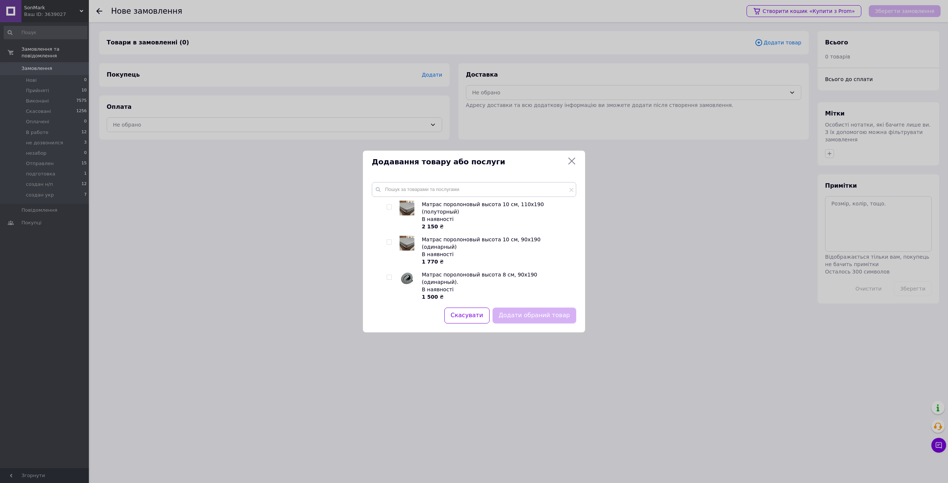
scroll to position [481, 0]
click at [387, 343] on input "checkbox" at bounding box center [388, 345] width 5 height 5
checkbox input "true"
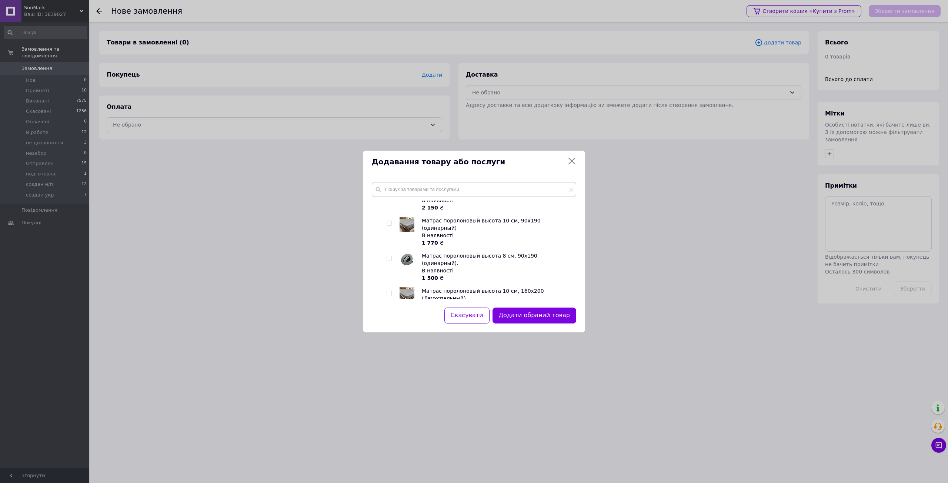
scroll to position [479, 0]
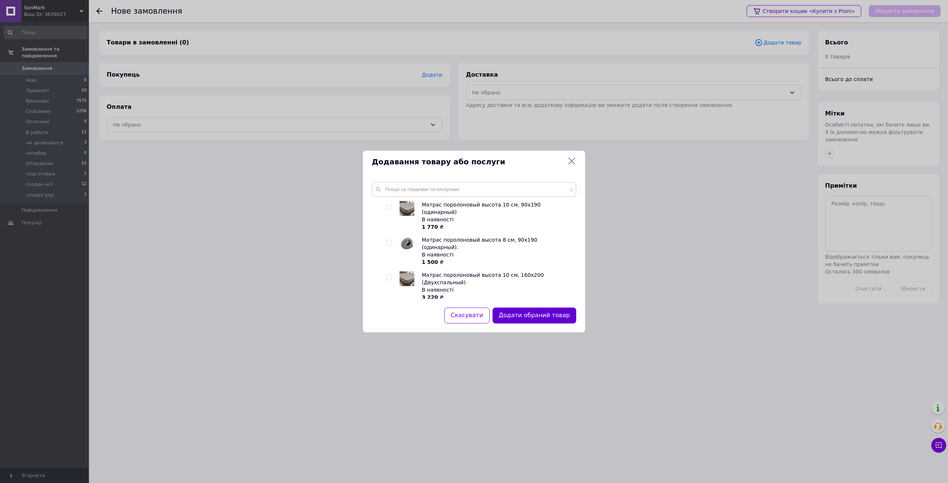
click at [549, 318] on button "Додати обраний товар" at bounding box center [534, 316] width 84 height 16
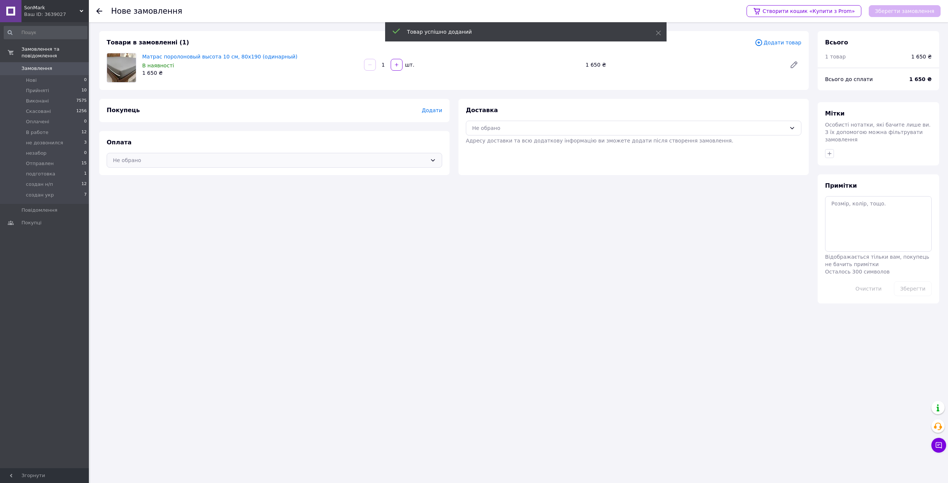
click at [425, 157] on div "Не обрано" at bounding box center [270, 160] width 314 height 8
click at [217, 190] on span "Післяплата" at bounding box center [280, 190] width 312 height 7
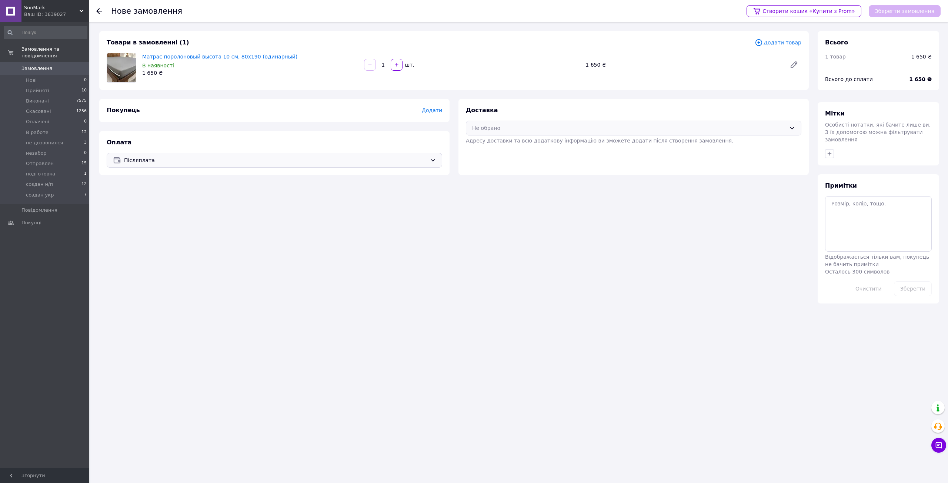
click at [551, 130] on div "Не обрано" at bounding box center [629, 128] width 314 height 8
click at [492, 173] on span "Укрпошта (платна)" at bounding box center [639, 171] width 312 height 7
click at [499, 132] on div "Укрпошта (платна)" at bounding box center [633, 128] width 335 height 15
click at [491, 147] on div "Укрпошта (платна)" at bounding box center [633, 144] width 326 height 8
click at [499, 123] on div "Укрпошта (платна)" at bounding box center [633, 128] width 335 height 15
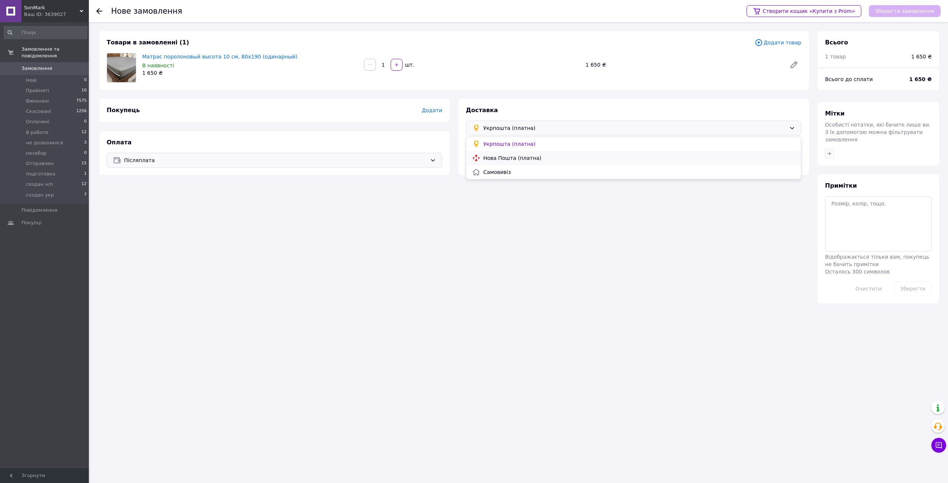
click at [495, 156] on span "Нова Пошта (платна)" at bounding box center [639, 157] width 312 height 7
click at [426, 111] on span "Додати" at bounding box center [432, 110] width 20 height 6
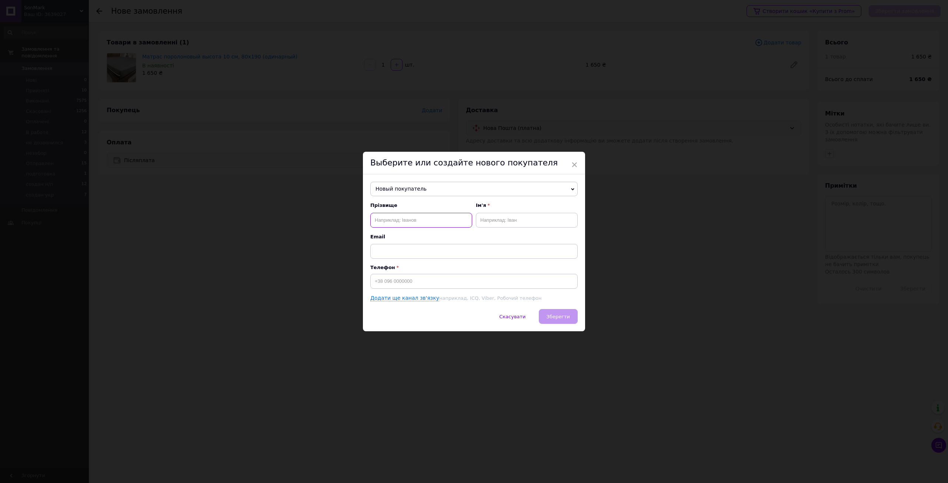
click at [404, 222] on input "text" at bounding box center [421, 220] width 102 height 15
type input "Каледа"
click at [499, 218] on input "text" at bounding box center [527, 220] width 102 height 15
type input "Руслан"
click at [465, 284] on input at bounding box center [473, 281] width 207 height 15
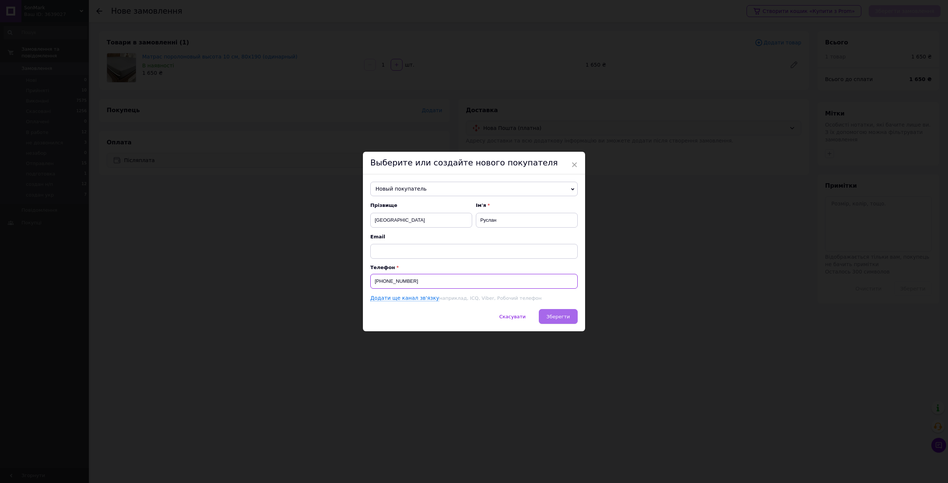
type input "+380993492427"
click at [572, 316] on button "Зберегти" at bounding box center [558, 316] width 39 height 15
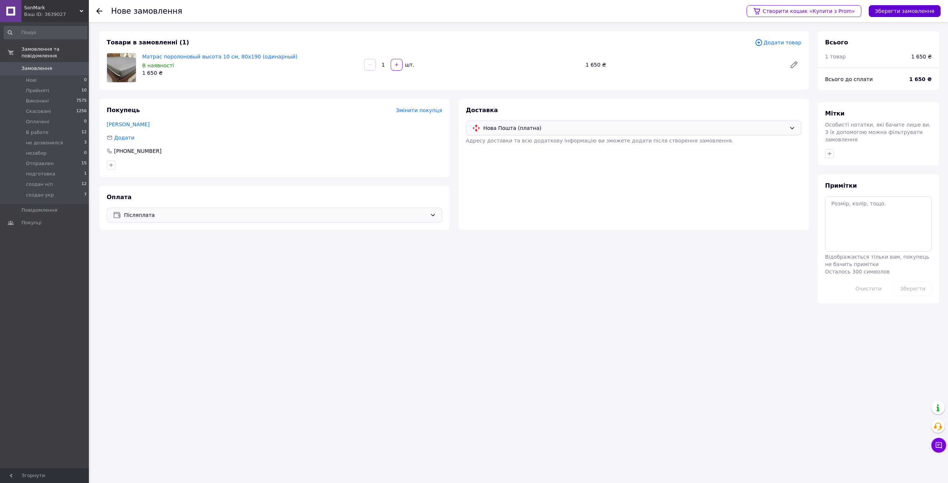
click at [896, 12] on button "Зберегти замовлення" at bounding box center [904, 11] width 72 height 12
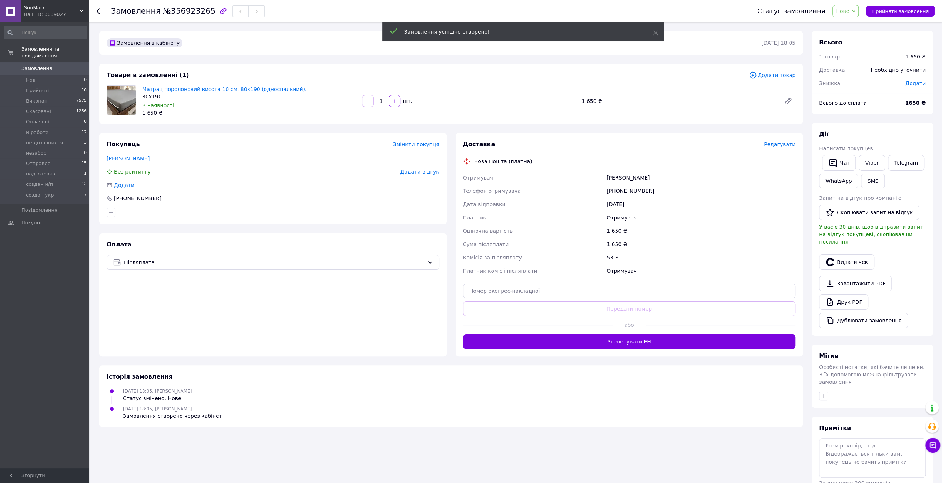
click at [783, 145] on span "Редагувати" at bounding box center [779, 144] width 31 height 6
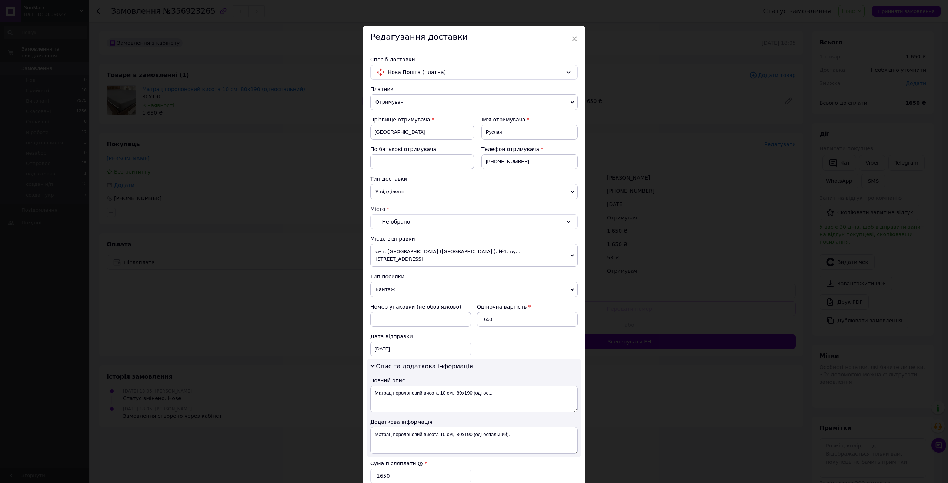
click at [397, 218] on div "-- Не обрано --" at bounding box center [473, 221] width 207 height 15
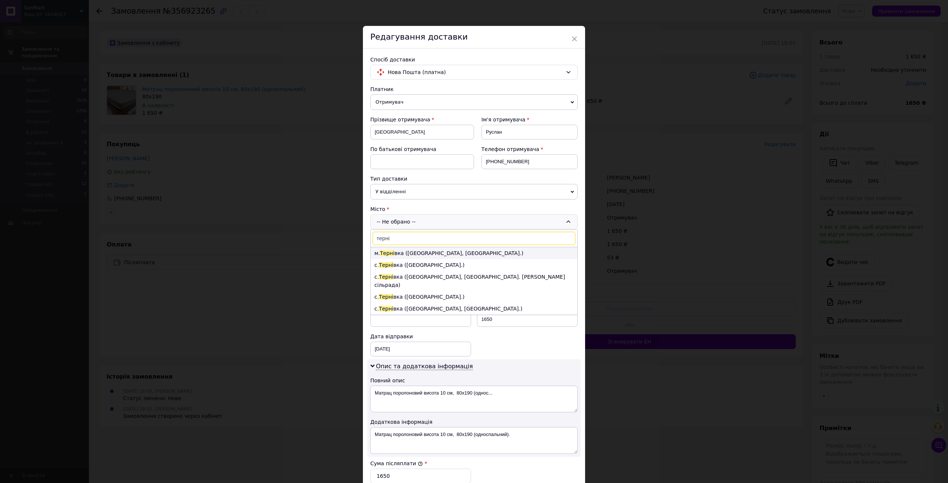
type input "терні"
click at [426, 249] on li "м. Терні вка (Дніпропетровська обл., Павлоградський р-н.)" at bounding box center [473, 253] width 207 height 12
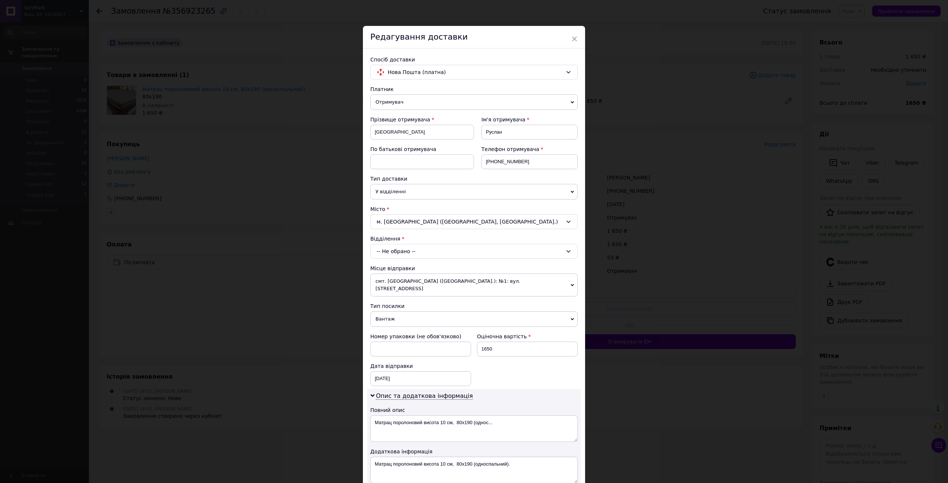
click at [423, 250] on div "-- Не обрано --" at bounding box center [473, 251] width 207 height 15
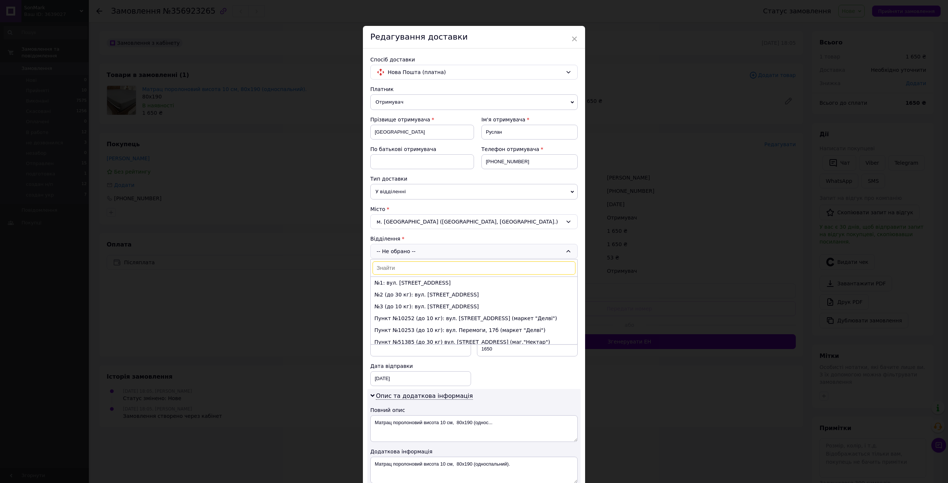
click at [366, 277] on div "Спосіб доставки Нова Пошта (платна) Платник Отримувач Відправник Прізвище отрим…" at bounding box center [474, 331] width 222 height 566
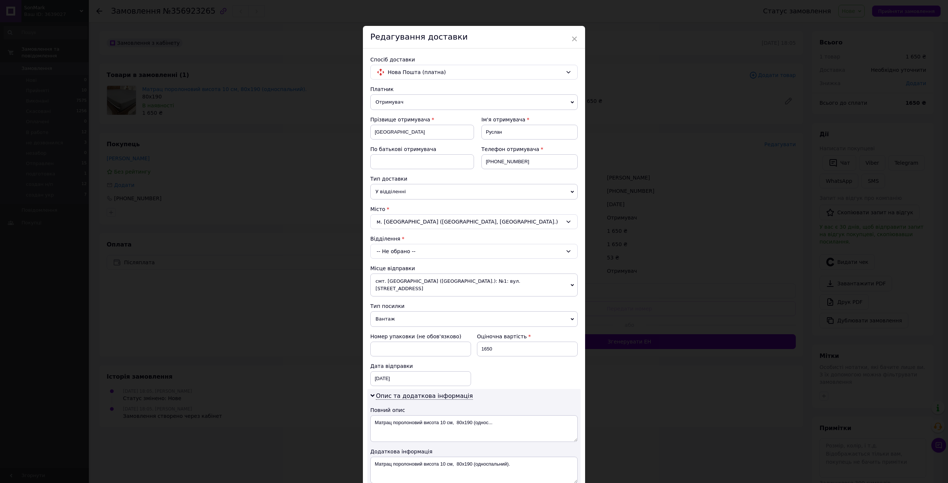
click at [399, 279] on span "смт. Коломак (Харківська обл.): №1: вул. Мазепи, 4" at bounding box center [473, 285] width 207 height 23
click at [408, 298] on li "Харків: №165 (до 200 кг): вул. Амосова, 36-А" at bounding box center [473, 303] width 207 height 11
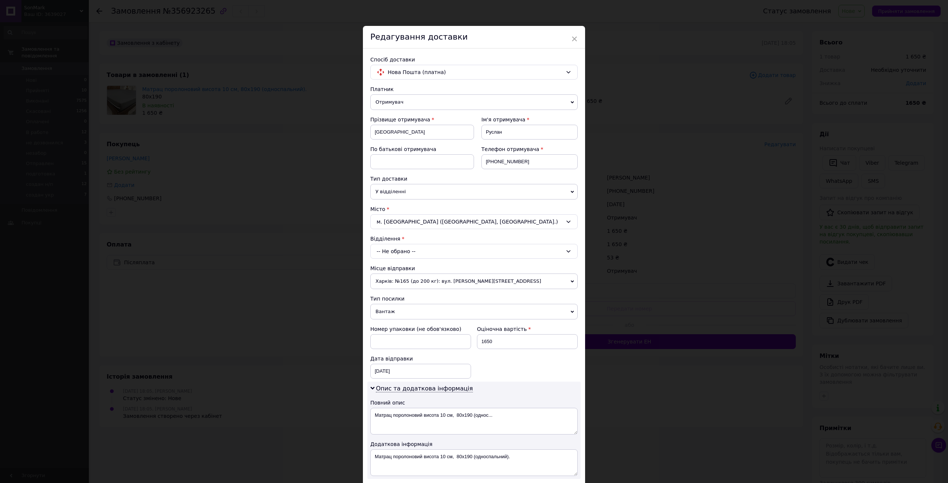
click at [415, 249] on div "-- Не обрано --" at bounding box center [473, 251] width 207 height 15
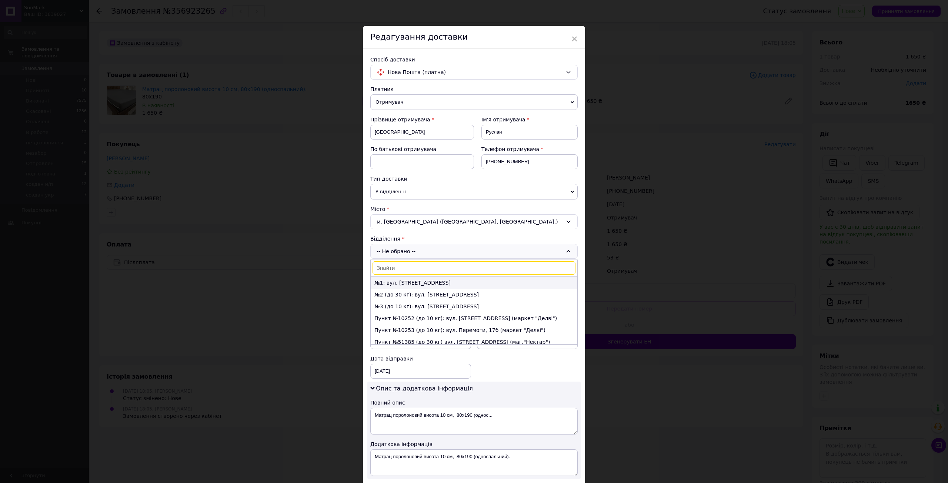
click at [430, 281] on li "№1: вул. Харківська, 3" at bounding box center [473, 283] width 207 height 12
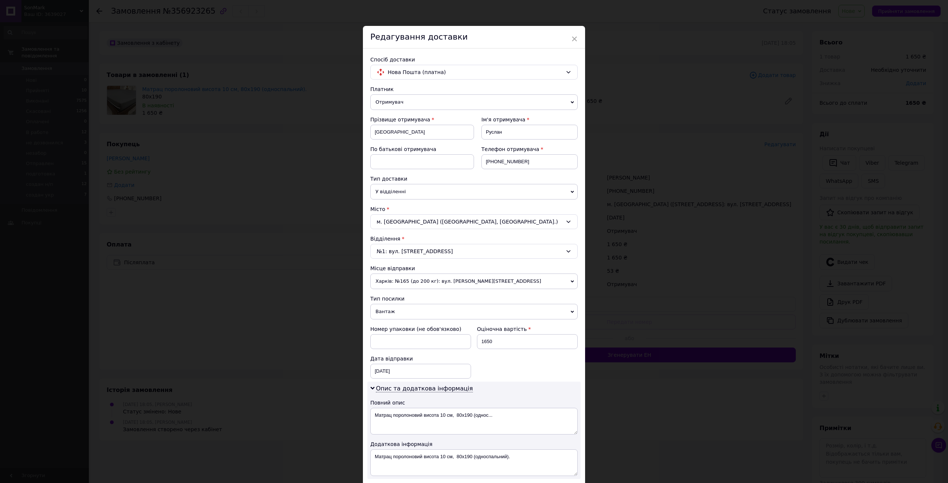
click at [435, 251] on div "№1: вул. Харківська, 3" at bounding box center [473, 251] width 207 height 15
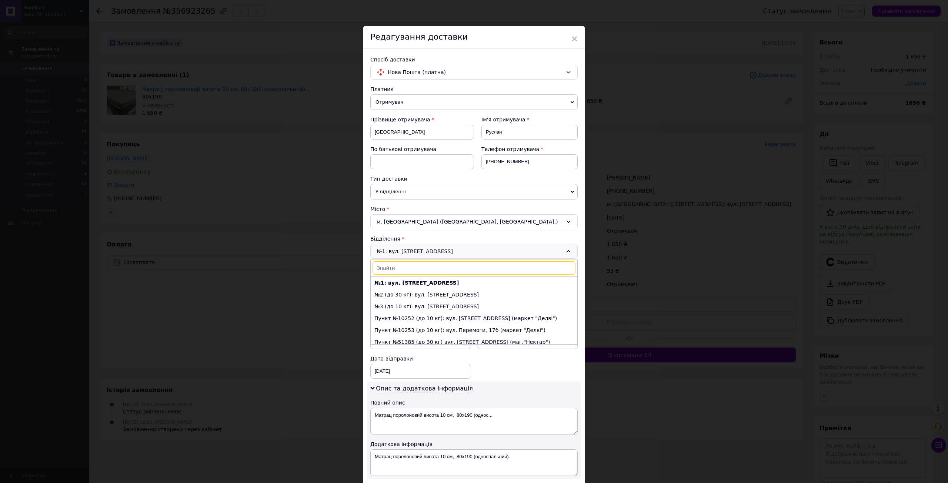
click at [439, 250] on div "№1: вул. Харківська, 3 №1: вул. Харківська, 3 №2 (до 30 кг): вул. Дніпровська, …" at bounding box center [473, 251] width 207 height 15
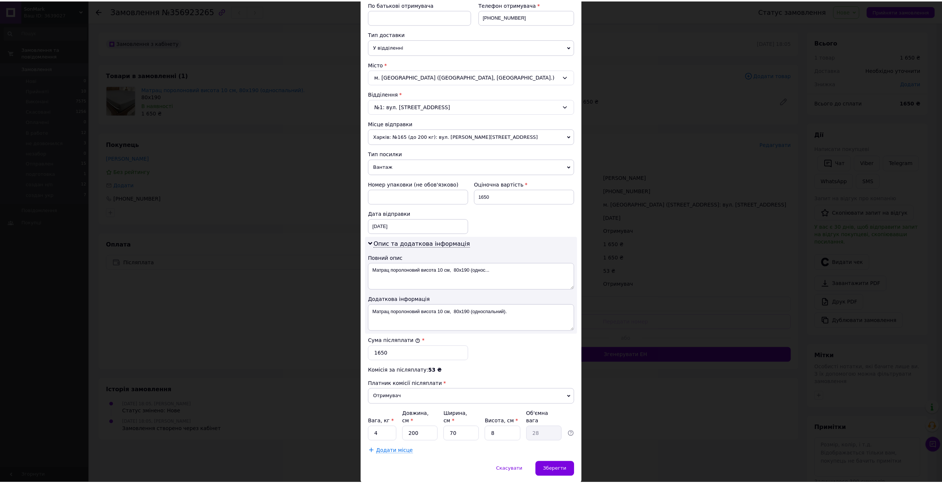
scroll to position [160, 0]
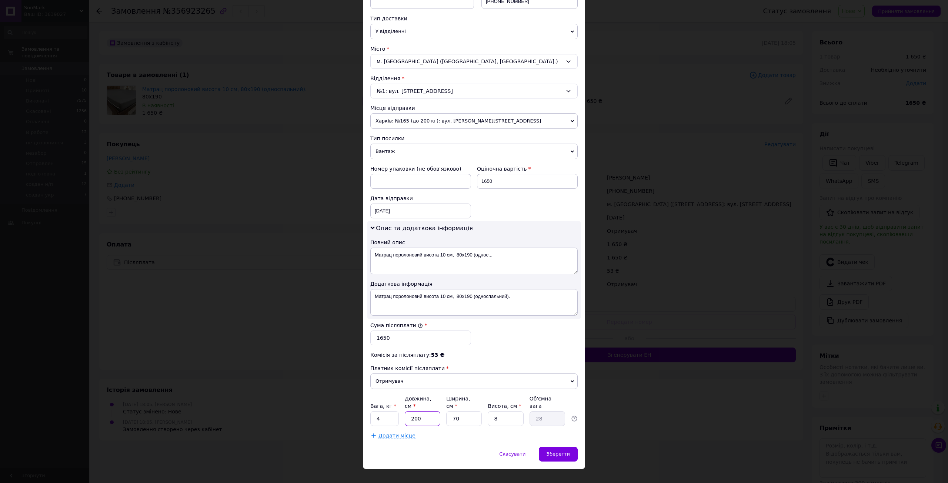
drag, startPoint x: 425, startPoint y: 408, endPoint x: 402, endPoint y: 411, distance: 23.5
click at [402, 411] on div "Вага, кг * 4 Довжина, см * 200 Ширина, см * 70 Висота, см * 8 Об'ємна вага 28" at bounding box center [473, 410] width 207 height 31
type input "6"
type input "0.84"
type input "60"
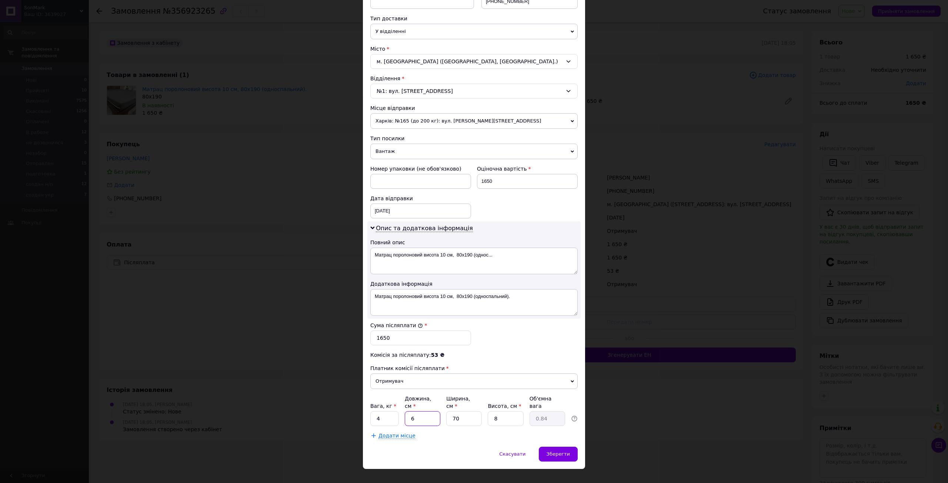
type input "8.4"
type input "60"
drag, startPoint x: 461, startPoint y: 405, endPoint x: 445, endPoint y: 405, distance: 15.9
click at [446, 411] on input "70" at bounding box center [464, 418] width 36 height 15
type input "5"
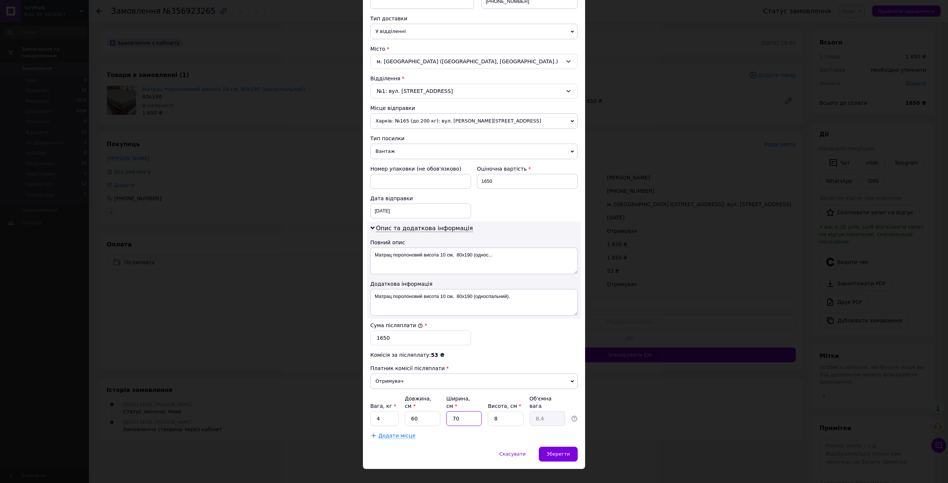
type input "0.6"
type input "50"
type input "6"
type input "50"
drag, startPoint x: 498, startPoint y: 407, endPoint x: 483, endPoint y: 405, distance: 15.7
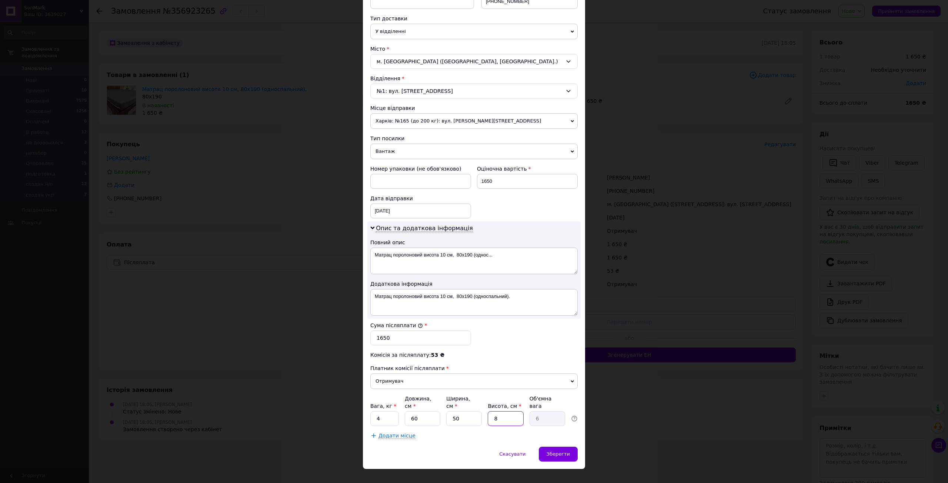
click at [483, 405] on div "Вага, кг * 4 Довжина, см * 60 Ширина, см * 50 Висота, см * 8 Об'ємна вага 6" at bounding box center [473, 410] width 207 height 31
type input "4"
type input "3"
type input "40"
type input "30"
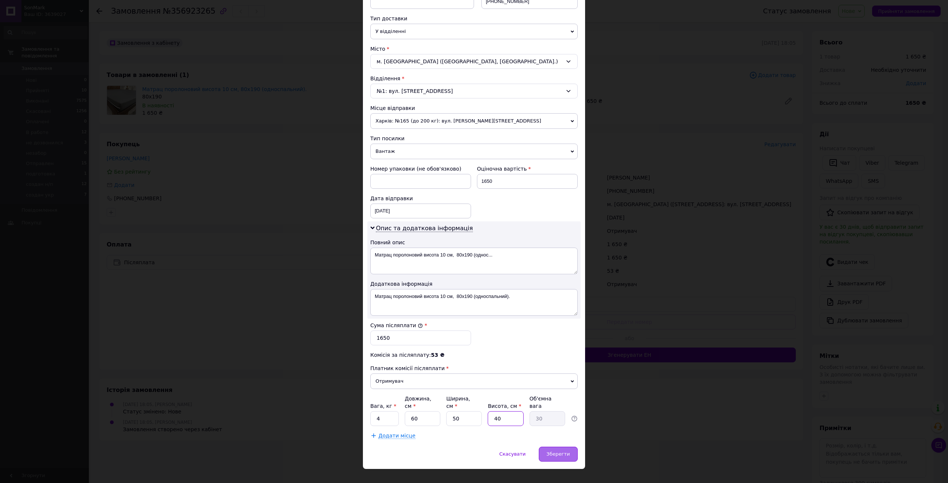
type input "40"
click at [567, 451] on span "Зберегти" at bounding box center [557, 454] width 23 height 6
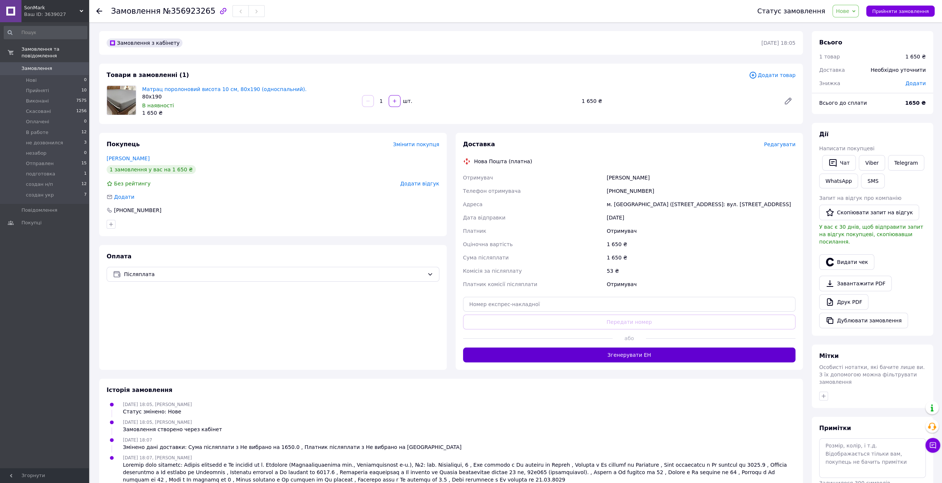
click at [672, 362] on button "Згенерувати ЕН" at bounding box center [629, 355] width 333 height 15
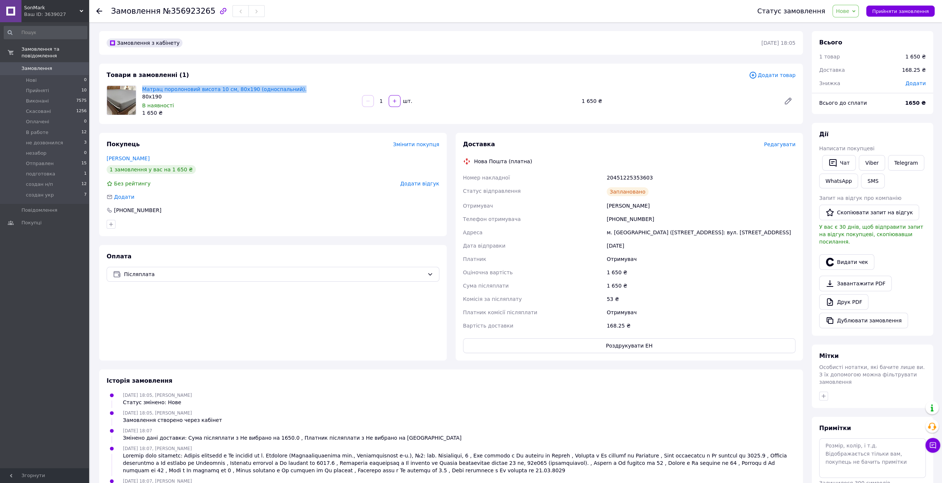
drag, startPoint x: 140, startPoint y: 88, endPoint x: 289, endPoint y: 89, distance: 149.5
click at [289, 89] on div "Матрац поролоновий висота 10 см, 80х190 (односпальний). 80х190 В наявності 1 65…" at bounding box center [249, 101] width 220 height 34
copy link "Матрац поролоновий висота 10 см, 80х190 (односпальний)."
click at [282, 130] on div "Замовлення з кабінету 12.08.2025 | 18:05 Товари в замовленні (1) Додати товар М…" at bounding box center [451, 273] width 712 height 484
click at [827, 392] on button "button" at bounding box center [823, 396] width 9 height 9
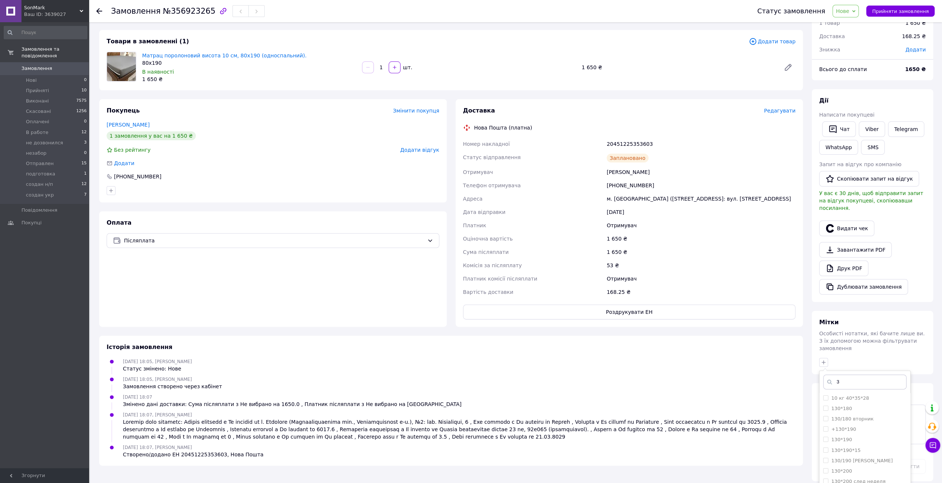
scroll to position [62, 0]
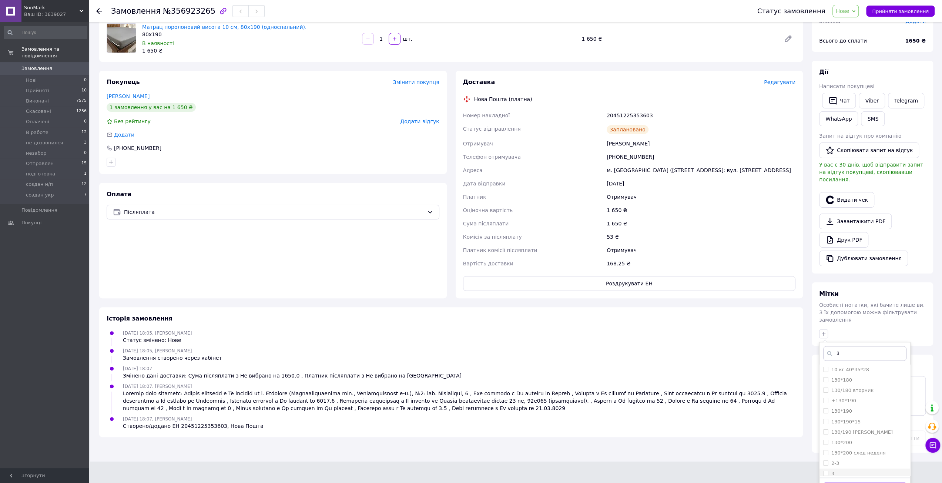
type input "3"
click at [825, 471] on input "3" at bounding box center [825, 473] width 5 height 5
checkbox input "true"
click at [842, 482] on button "Додати мітку" at bounding box center [864, 489] width 83 height 14
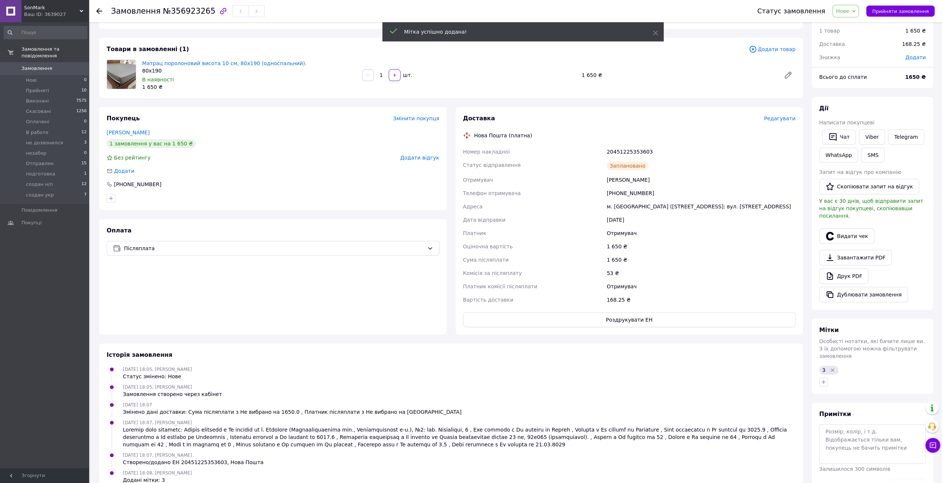
scroll to position [14, 0]
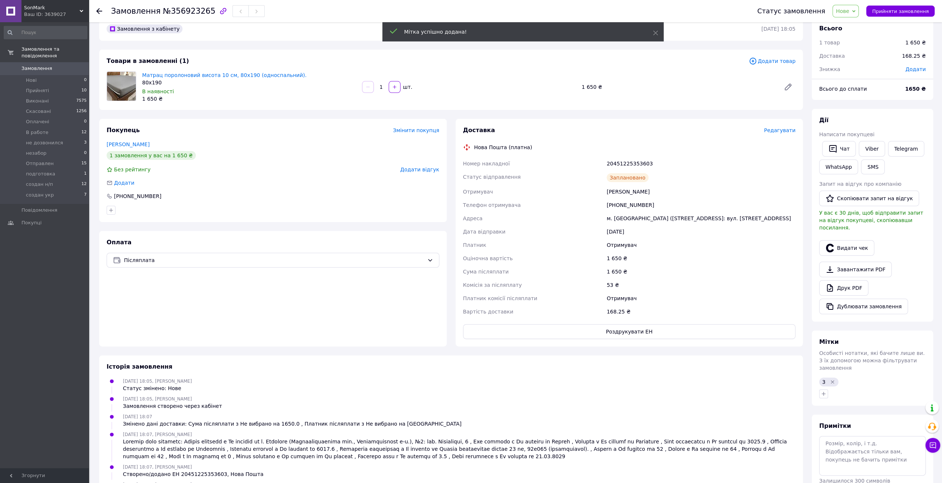
click at [851, 15] on span "Нове" at bounding box center [845, 11] width 26 height 13
click at [852, 22] on li "Прийнято" at bounding box center [855, 25] width 44 height 11
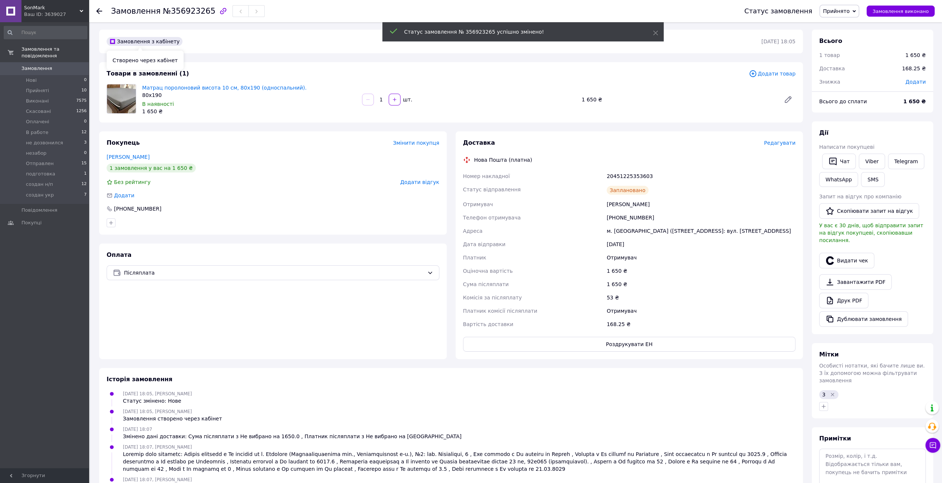
scroll to position [0, 0]
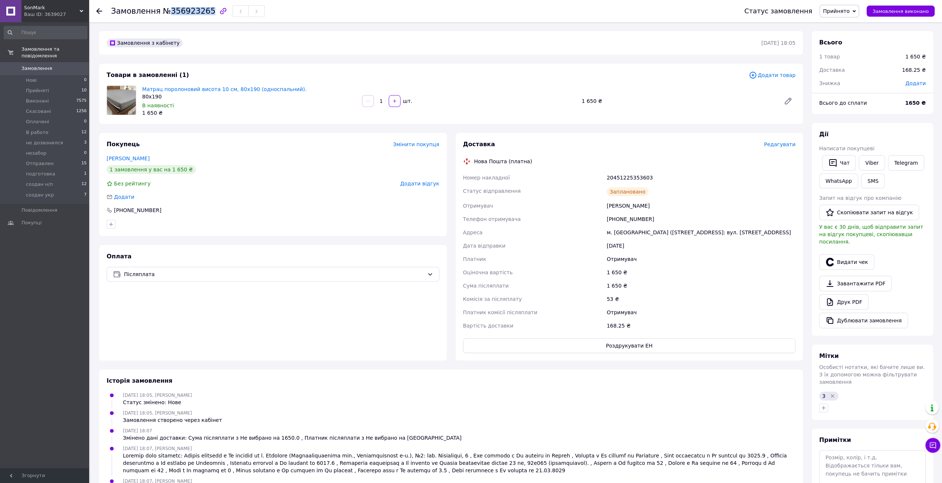
drag, startPoint x: 167, startPoint y: 13, endPoint x: 202, endPoint y: 12, distance: 35.5
click at [202, 12] on span "№356923265" at bounding box center [189, 11] width 53 height 9
copy span "356923265"
drag, startPoint x: 104, startPoint y: 158, endPoint x: 142, endPoint y: 158, distance: 37.4
click at [142, 158] on div "Покупець Змінити покупця Каледа Руслан 1 замовлення у вас на 1 650 ₴ Без рейтин…" at bounding box center [273, 184] width 348 height 103
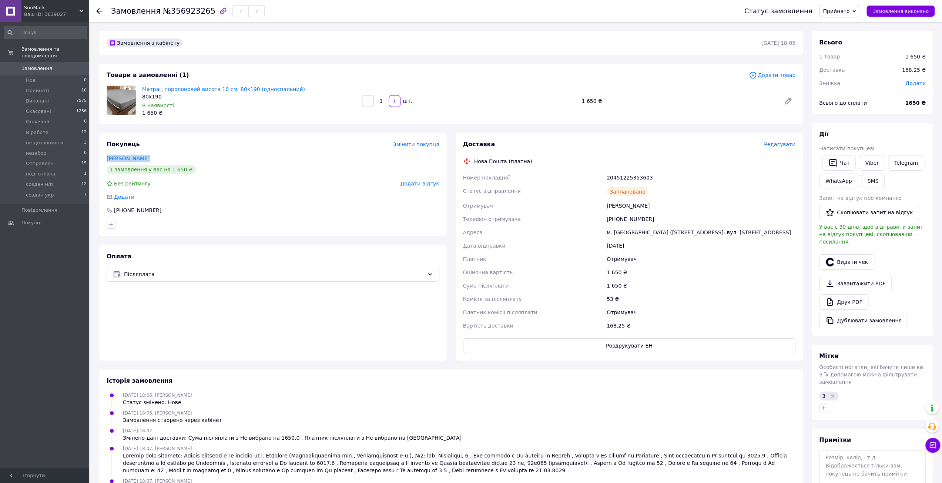
copy link "Каледа Руслан"
drag, startPoint x: 400, startPoint y: 236, endPoint x: 413, endPoint y: 236, distance: 13.7
click at [400, 236] on div "Покупець Змінити покупця Каледа Руслан 1 замовлення у вас на 1 650 ₴ Без рейтин…" at bounding box center [273, 184] width 348 height 103
drag, startPoint x: 607, startPoint y: 179, endPoint x: 646, endPoint y: 177, distance: 38.9
click at [646, 177] on div "20451225353603" at bounding box center [701, 177] width 192 height 13
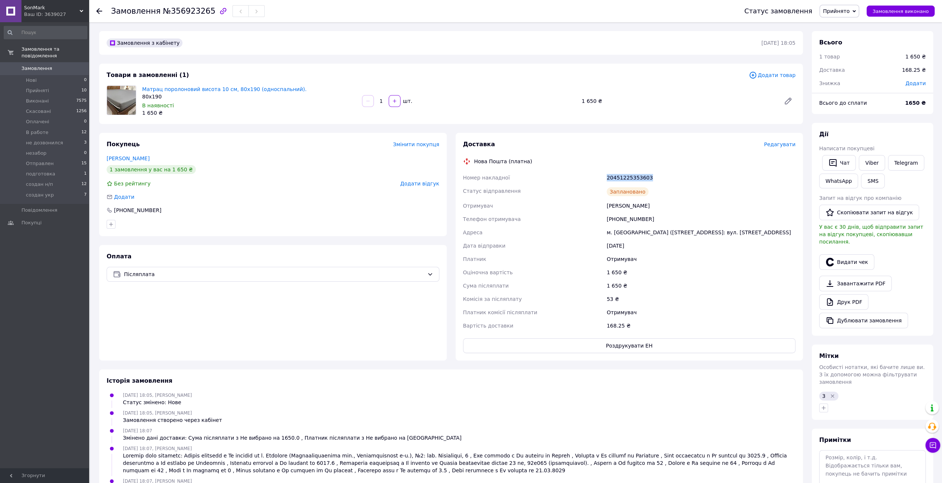
click at [51, 65] on span "Замовлення" at bounding box center [44, 68] width 47 height 7
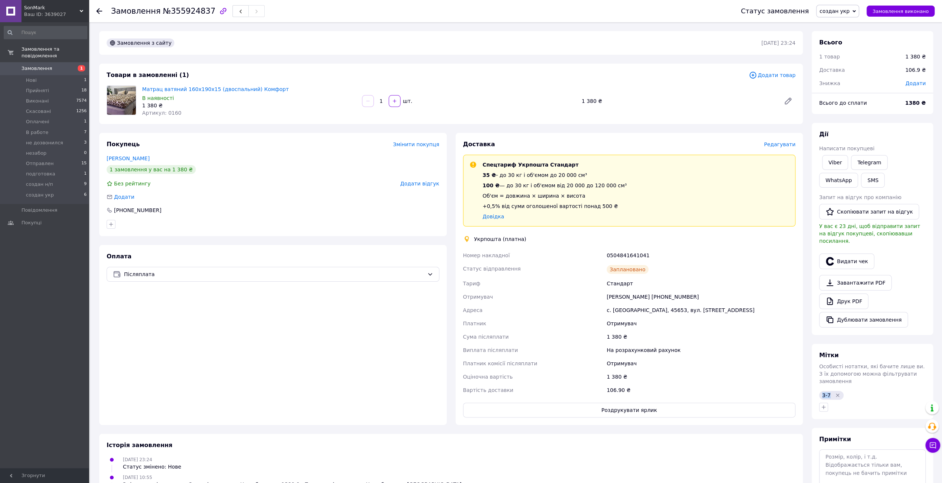
drag, startPoint x: 822, startPoint y: 379, endPoint x: 830, endPoint y: 379, distance: 7.4
click at [830, 391] on div "3-7" at bounding box center [831, 395] width 24 height 9
click at [813, 368] on div "Мітки Особисті нотатки, які бачите лише ви. З їх допомогою можна фільтрувати за…" at bounding box center [872, 381] width 121 height 75
drag, startPoint x: 494, startPoint y: 145, endPoint x: 463, endPoint y: 145, distance: 31.8
click at [463, 145] on div "Доставка" at bounding box center [613, 144] width 301 height 9
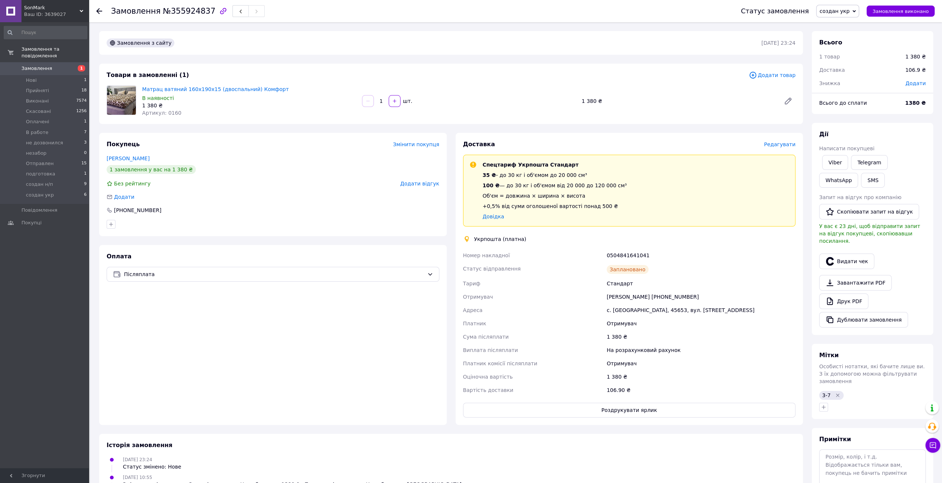
click at [452, 164] on div "Доставка Редагувати Спецтариф Укрпошта Стандарт 35 ₴ - до 30 кг і об'ємом до 20…" at bounding box center [629, 279] width 356 height 292
click at [932, 440] on button "Чат з покупцем" at bounding box center [932, 445] width 15 height 15
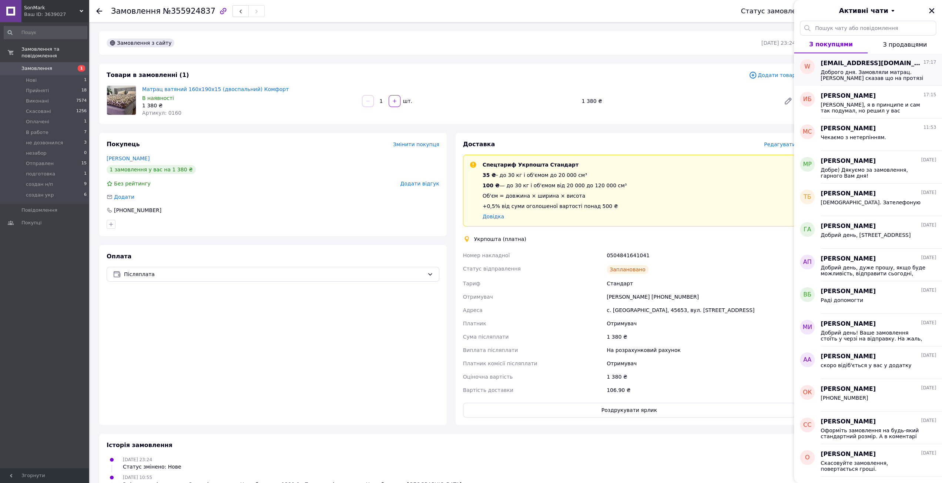
click at [849, 78] on span "Доброго дня. Замовляли матрац. [PERSON_NAME] сказав що на протязі двох-трьох дн…" at bounding box center [873, 75] width 105 height 12
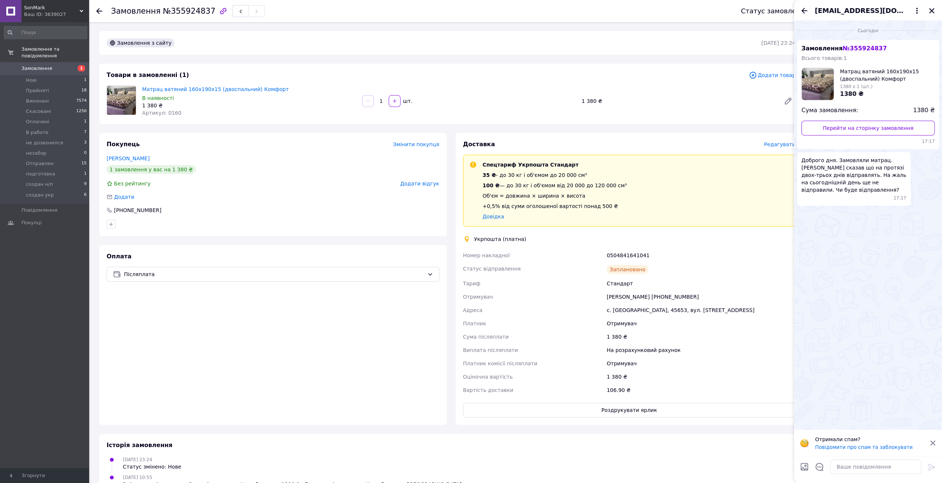
drag, startPoint x: 933, startPoint y: 442, endPoint x: 928, endPoint y: 446, distance: 6.3
click at [933, 442] on icon at bounding box center [932, 442] width 5 height 5
click at [882, 467] on textarea at bounding box center [875, 466] width 91 height 15
click at [896, 459] on textarea "Добрий день, можливо сталося непорозуміння, за відправку це 3-7 робочих днів, а…" at bounding box center [868, 459] width 106 height 30
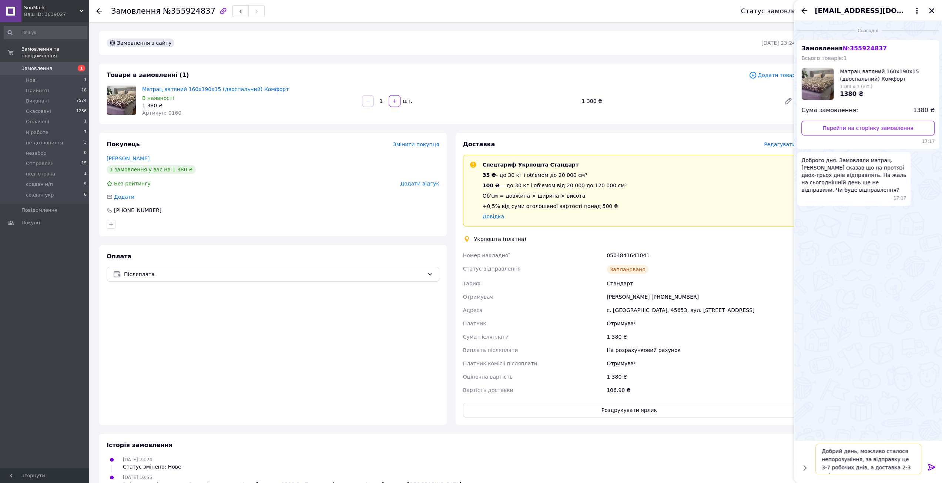
drag, startPoint x: 896, startPoint y: 459, endPoint x: 861, endPoint y: 461, distance: 35.6
click at [861, 461] on textarea "Добрий день, можливо сталося непорозуміння, за відправку це 3-7 робочих днів, а…" at bounding box center [868, 459] width 106 height 30
click at [905, 468] on textarea "Добрий день, можливо сталося непорозуміння, відправка протягом 3-7 робочих днів…" at bounding box center [868, 459] width 106 height 30
drag, startPoint x: 886, startPoint y: 469, endPoint x: 822, endPoint y: 427, distance: 76.3
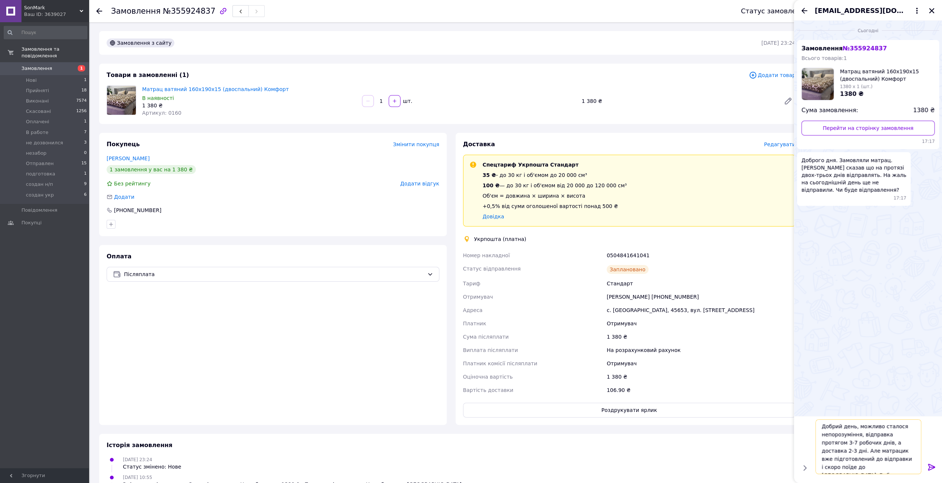
click at [822, 427] on textarea "Добрий день, можливо сталося непорозуміння, відправка протягом 3-7 робочих днів…" at bounding box center [868, 446] width 106 height 55
click at [835, 444] on textarea "Добрий день, можливо сталося непорозуміння, відправка протягом 3-7 робочих днів…" at bounding box center [868, 446] width 106 height 55
type textarea "Добрий день, можливо сталося непорозуміння, відправка протягом 3-7 робочих днів…"
click at [748, 353] on div "На розрахунковий рахунок" at bounding box center [701, 349] width 192 height 13
click at [930, 12] on icon "Закрити" at bounding box center [931, 10] width 5 height 5
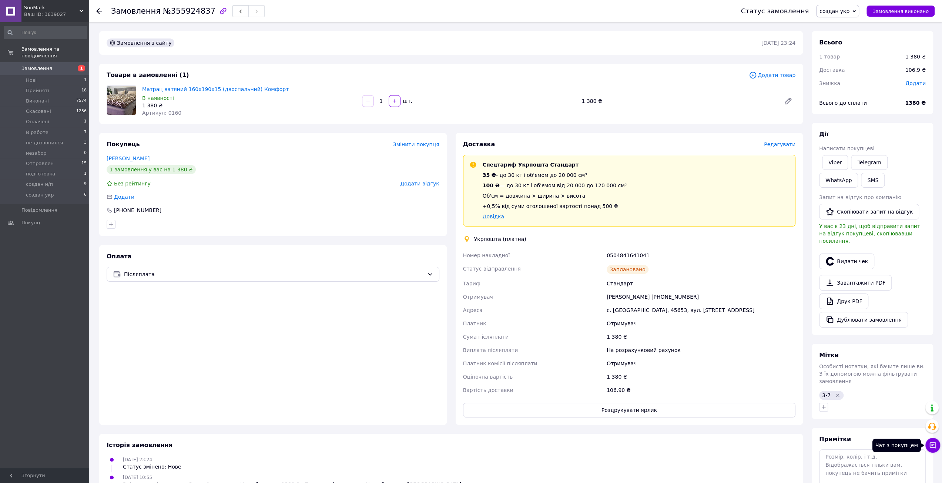
click at [927, 443] on button "Чат з покупцем" at bounding box center [932, 445] width 15 height 15
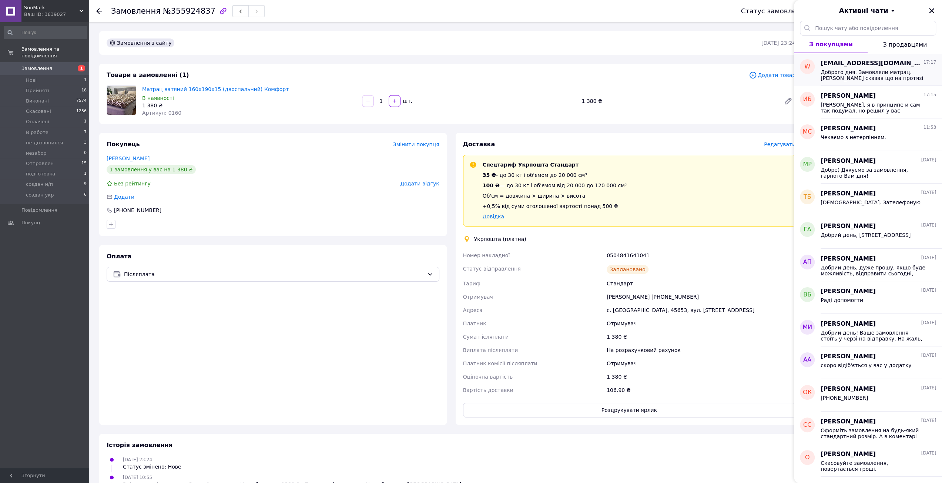
click at [849, 73] on span "Доброго дня. Замовляли матрац. [PERSON_NAME] сказав що на протязі двох-трьох дн…" at bounding box center [873, 75] width 105 height 12
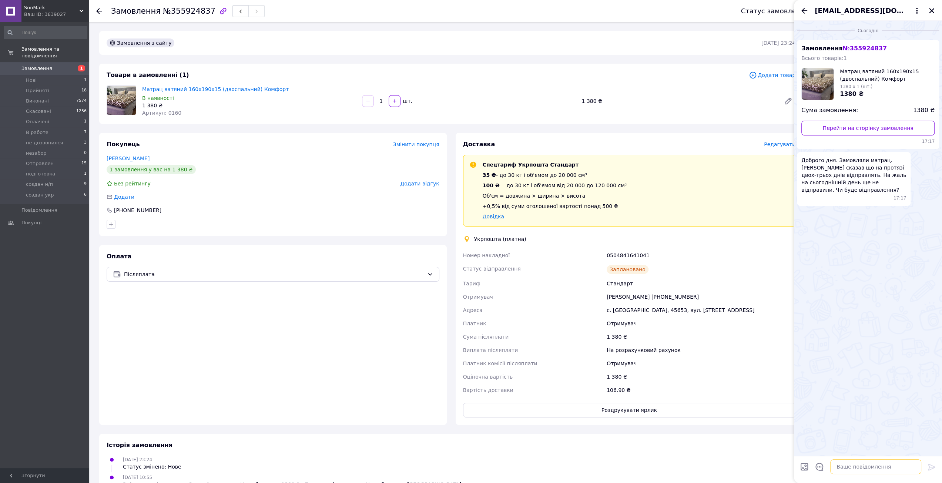
click at [848, 469] on textarea at bounding box center [875, 466] width 91 height 15
click at [932, 12] on icon "Закрити" at bounding box center [931, 10] width 5 height 5
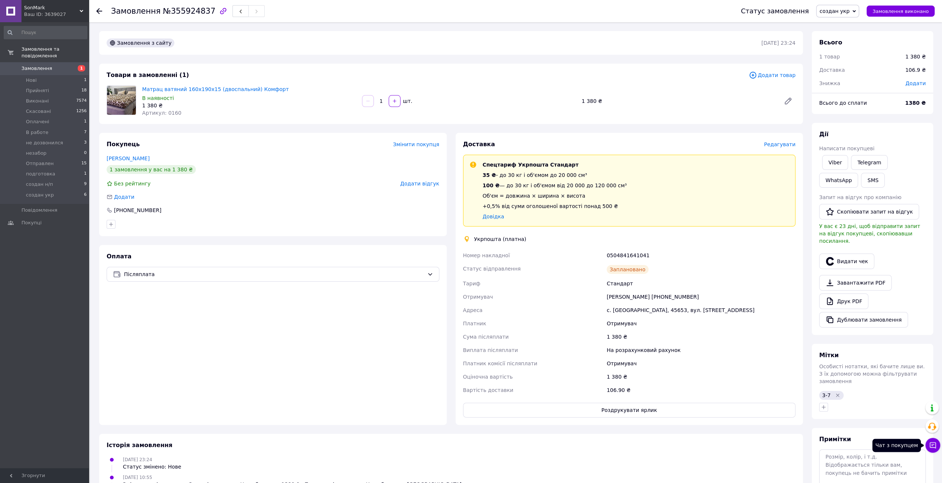
click at [930, 445] on icon at bounding box center [933, 445] width 6 height 6
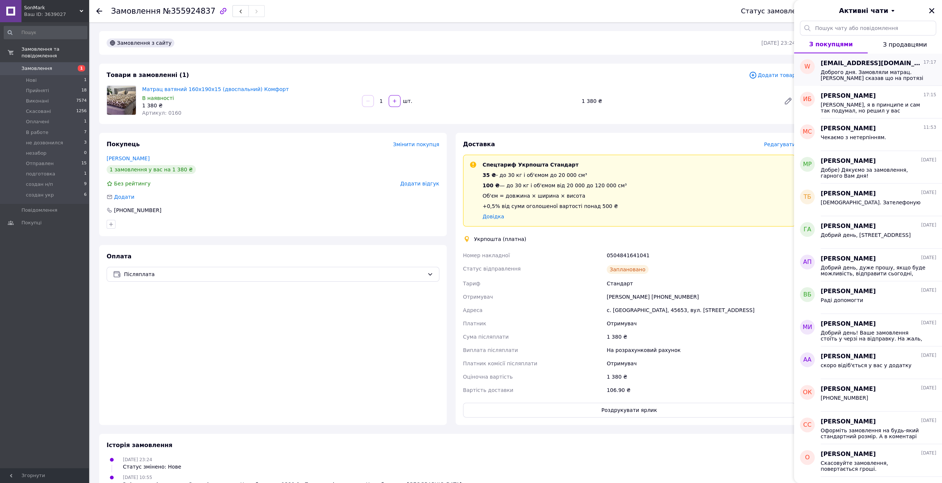
click at [856, 75] on span "Доброго дня. Замовляли матрац. [PERSON_NAME] сказав що на протязі двох-трьох дн…" at bounding box center [873, 75] width 105 height 12
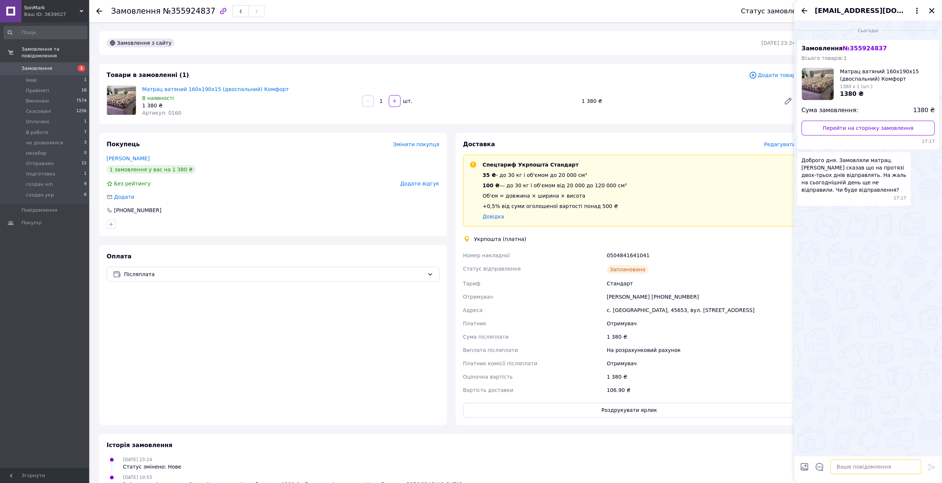
click at [865, 469] on textarea at bounding box center [875, 466] width 91 height 15
paste textarea "Добрий день, можливо сталося непорозуміння, відправка протягом 3-7 робочих днів…"
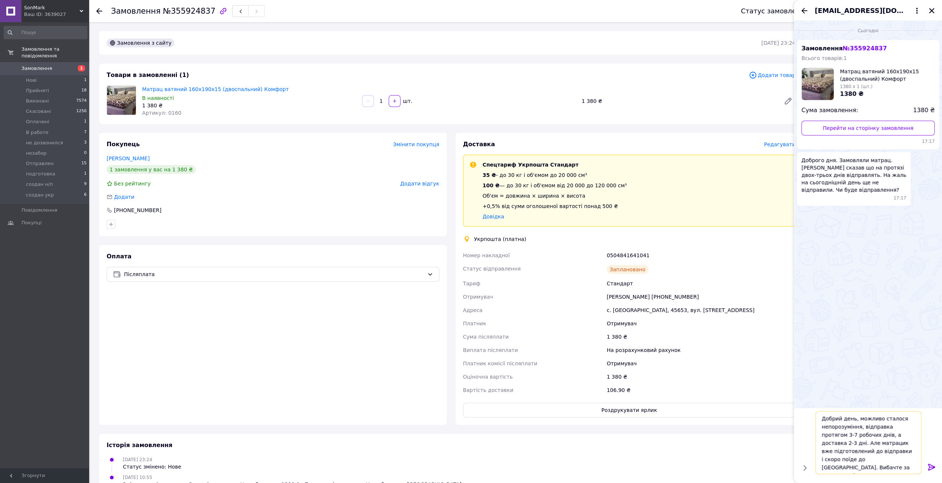
click at [869, 468] on textarea "Добрий день, можливо сталося непорозуміння, відправка протягом 3-7 робочих днів…" at bounding box center [868, 442] width 106 height 63
click at [861, 470] on textarea "Добрий день, можливо сталося непорозуміння, відправка протягом 3-7 робочих днів…" at bounding box center [868, 442] width 106 height 63
drag, startPoint x: 879, startPoint y: 463, endPoint x: 881, endPoint y: 476, distance: 13.8
click at [881, 476] on div "Добрий день, можливо сталося непорозуміння, відправка протягом 3-7 робочих днів…" at bounding box center [868, 442] width 112 height 69
click at [828, 470] on textarea "Добрий день, можливо сталося непорозуміння, відправка протягом 3-7 робочих днів…" at bounding box center [868, 442] width 106 height 63
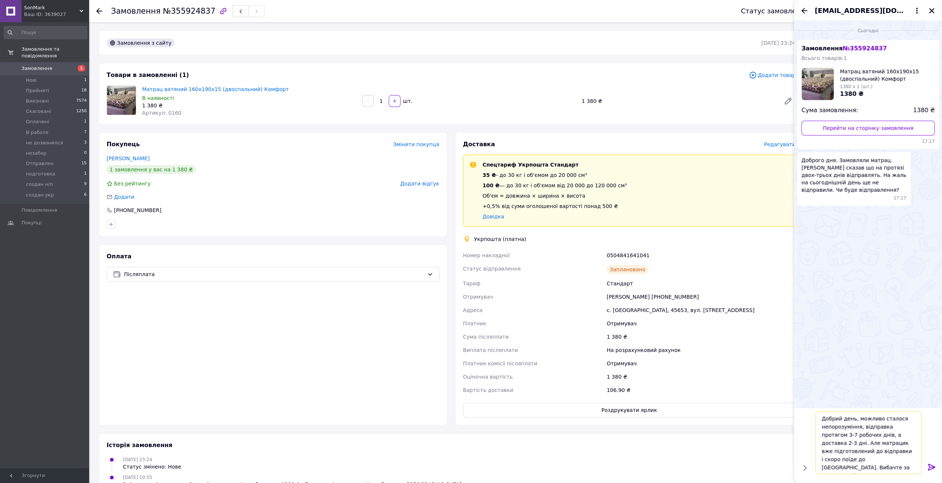
click at [822, 468] on textarea "Добрий день, можливо сталося непорозуміння, відправка протягом 3-7 робочих днів…" at bounding box center [868, 442] width 106 height 63
click at [823, 459] on textarea "Добрий день, можливо сталося непорозуміння, відправка протягом 3-7 робочих днів…" at bounding box center [868, 442] width 106 height 63
drag, startPoint x: 886, startPoint y: 461, endPoint x: 886, endPoint y: 471, distance: 10.4
click at [886, 471] on textarea "Добрий день, можливо сталося непорозуміння, відправка протягом 3-7 робочих днів…" at bounding box center [868, 442] width 106 height 63
type textarea "Добрий день, можливо сталося непорозуміння, відправка протягом 3-7 робочих днів…"
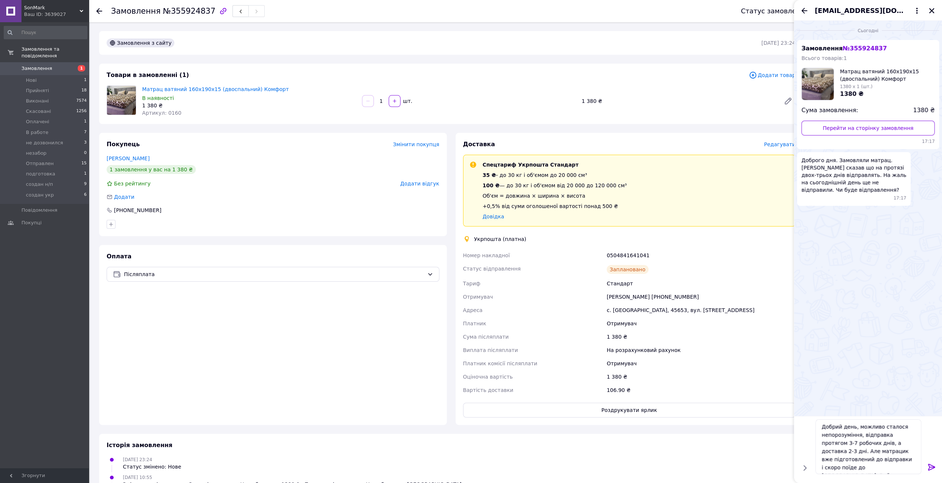
click at [928, 466] on icon at bounding box center [931, 467] width 9 height 9
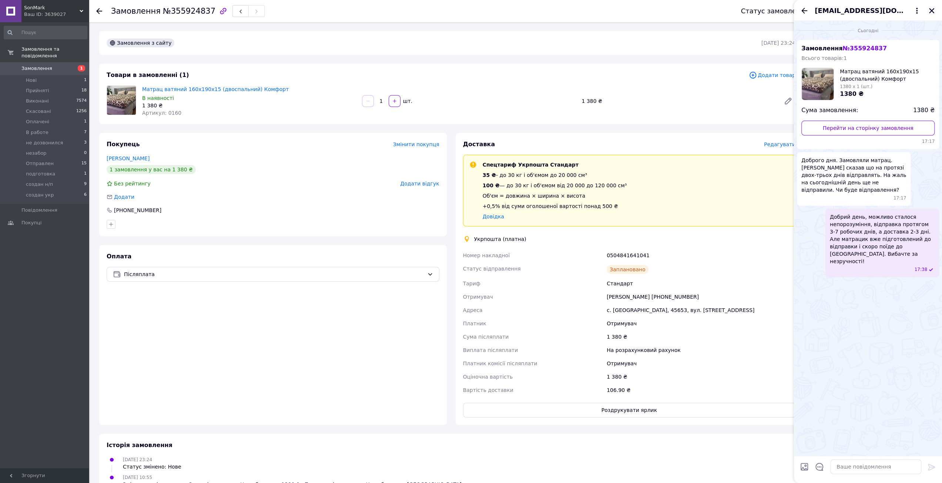
click at [932, 9] on icon "Закрити" at bounding box center [931, 10] width 7 height 7
